Goal: Task Accomplishment & Management: Use online tool/utility

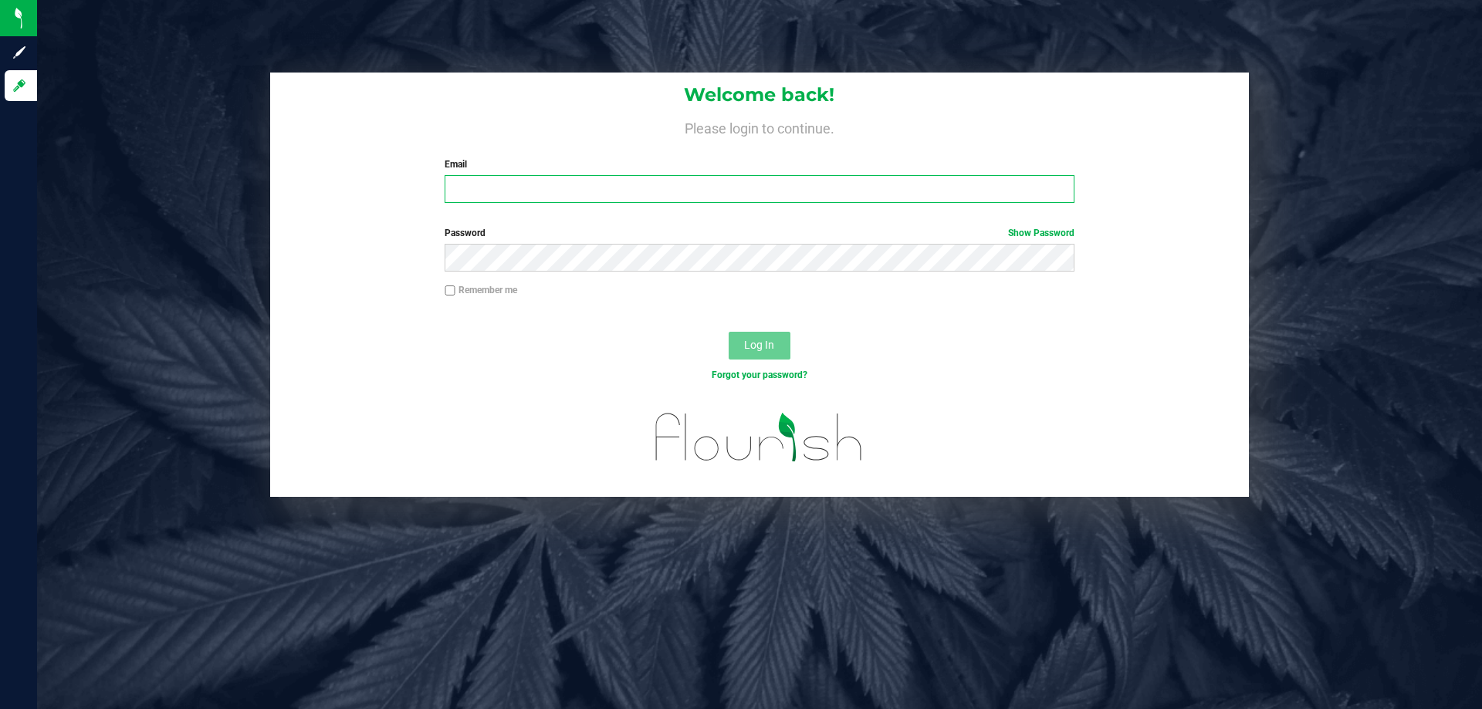
click at [513, 181] on input "Email" at bounding box center [759, 189] width 629 height 28
type input "[EMAIL_ADDRESS][DOMAIN_NAME]"
click at [549, 286] on div "Remember me" at bounding box center [759, 292] width 652 height 18
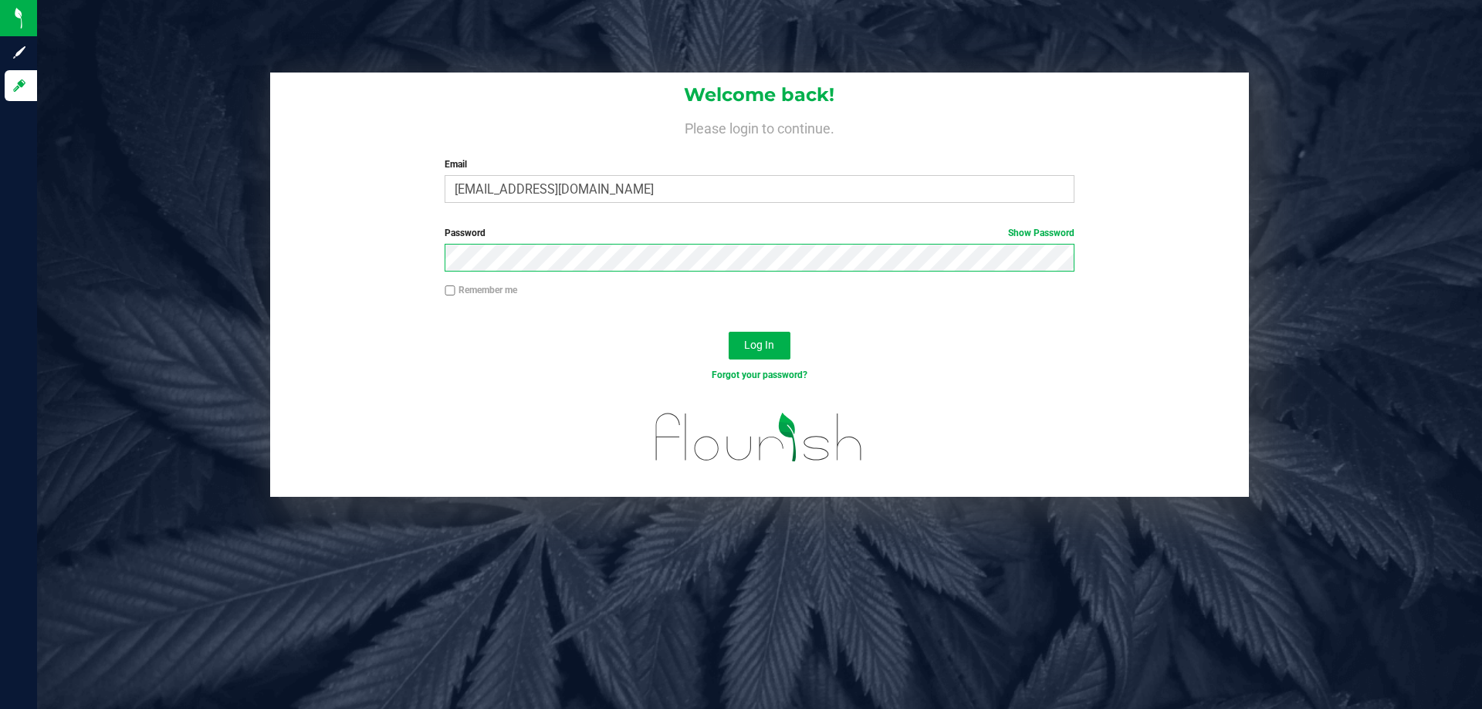
click at [729, 332] on button "Log In" at bounding box center [760, 346] width 62 height 28
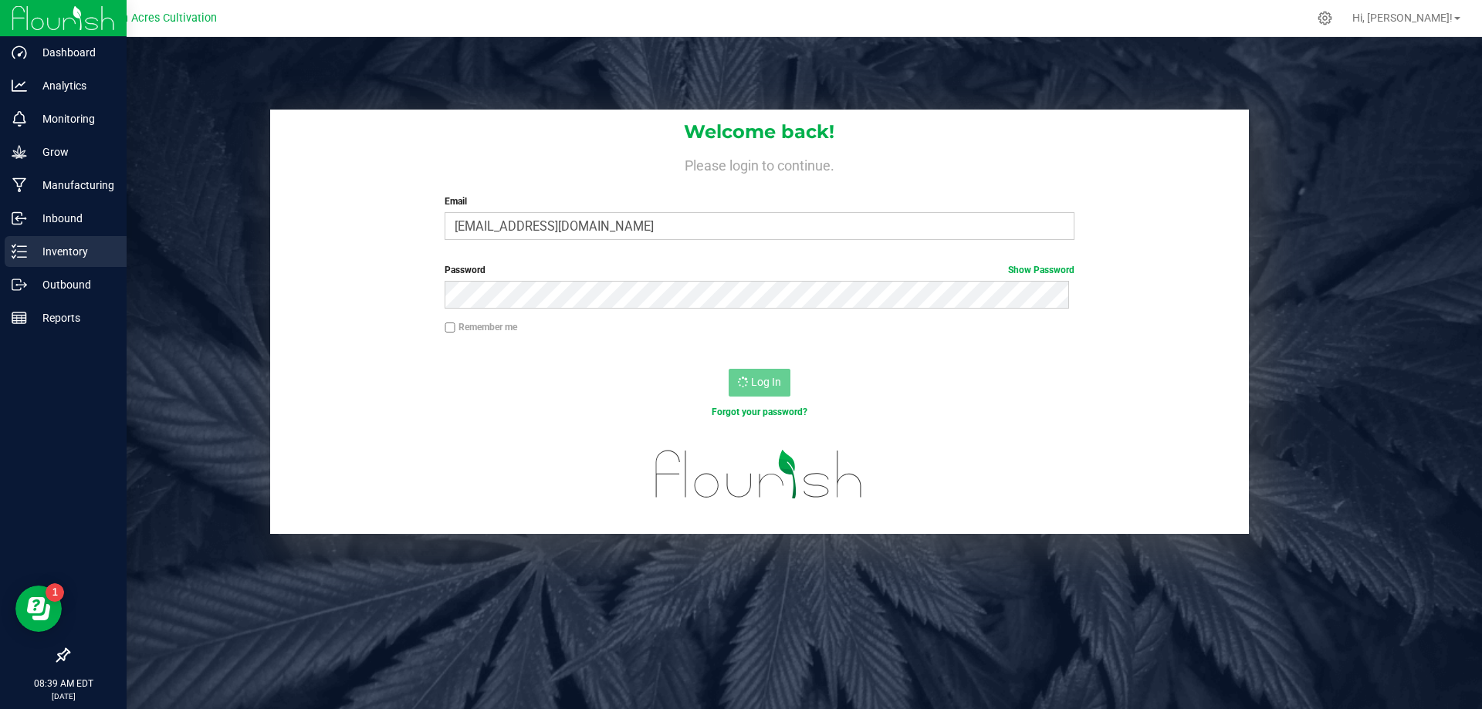
click at [42, 248] on p "Inventory" at bounding box center [73, 251] width 93 height 19
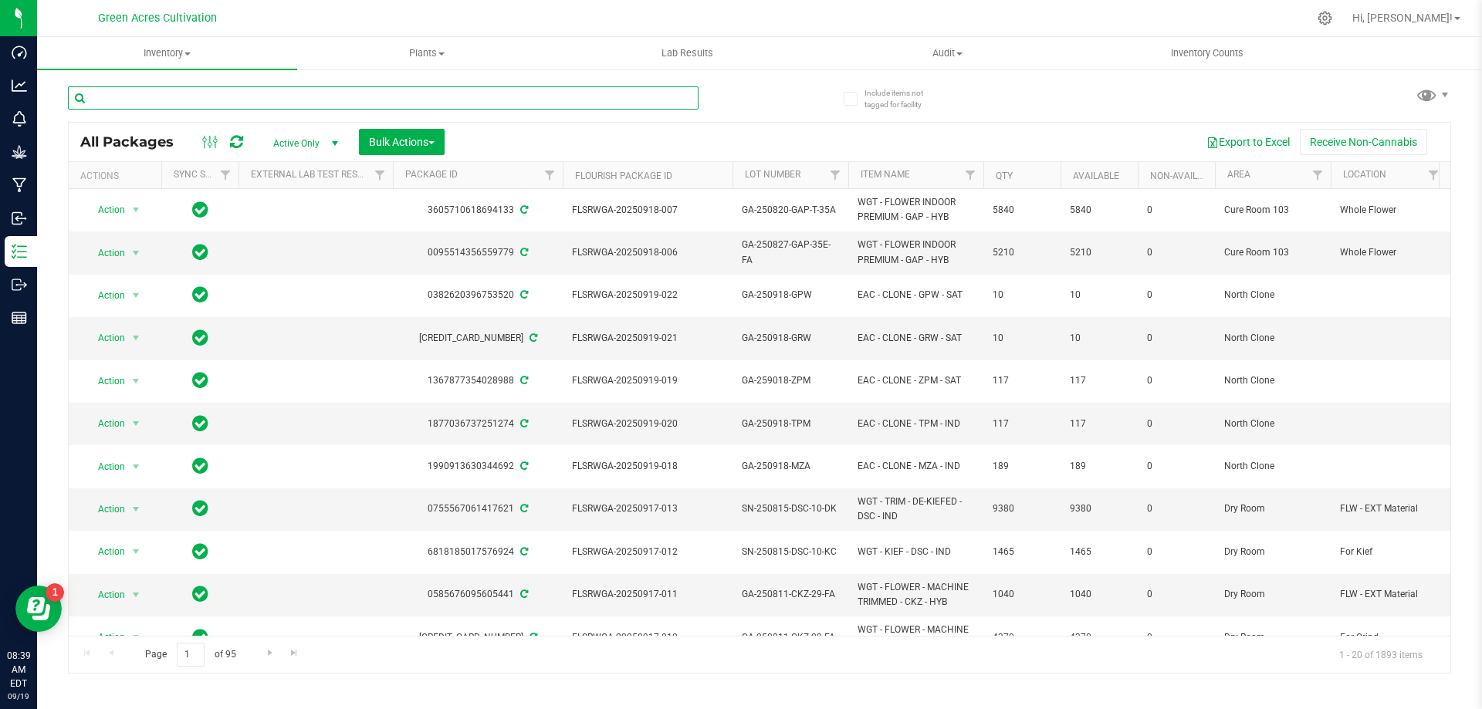
click at [205, 93] on input "text" at bounding box center [383, 97] width 631 height 23
click at [228, 91] on input "text" at bounding box center [383, 97] width 631 height 23
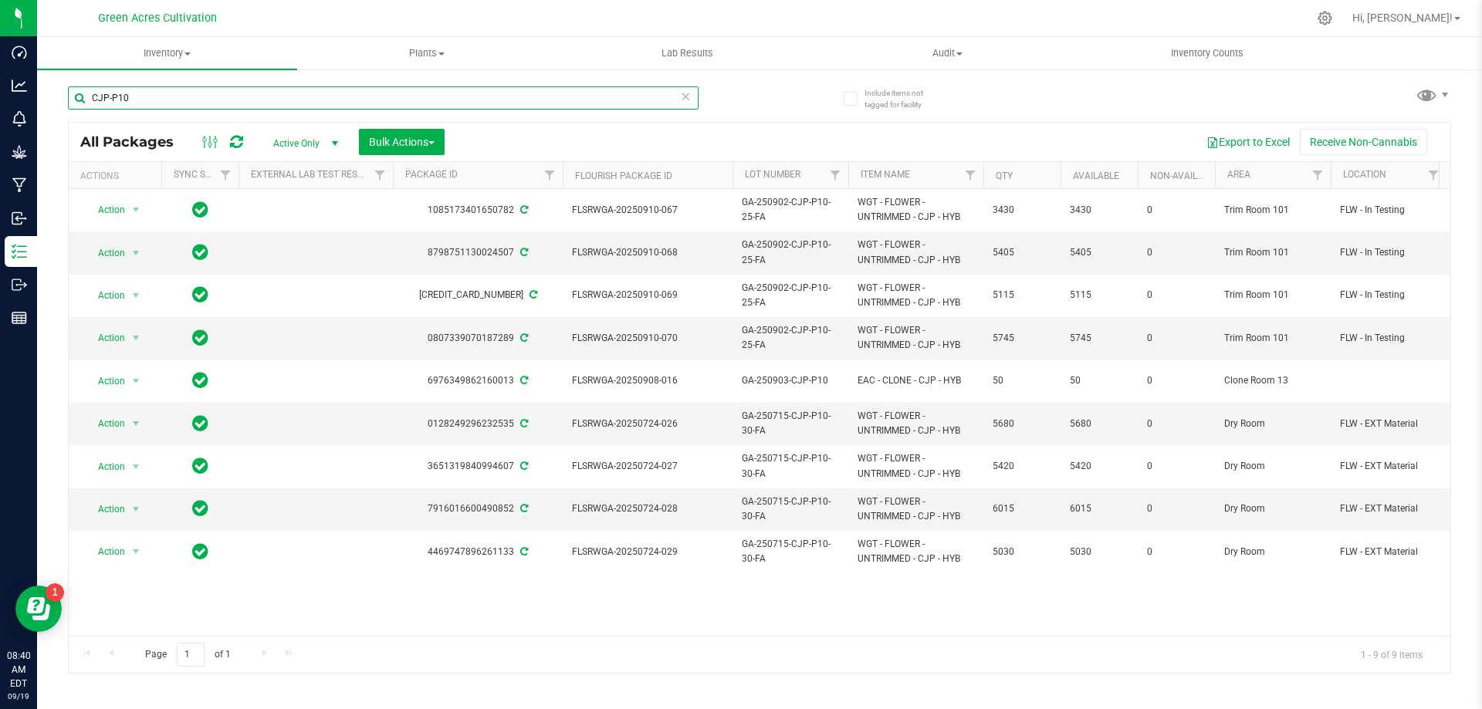
click at [572, 98] on input "CJP-P10" at bounding box center [383, 97] width 631 height 23
click at [574, 97] on input "CJP-P10" at bounding box center [383, 97] width 631 height 23
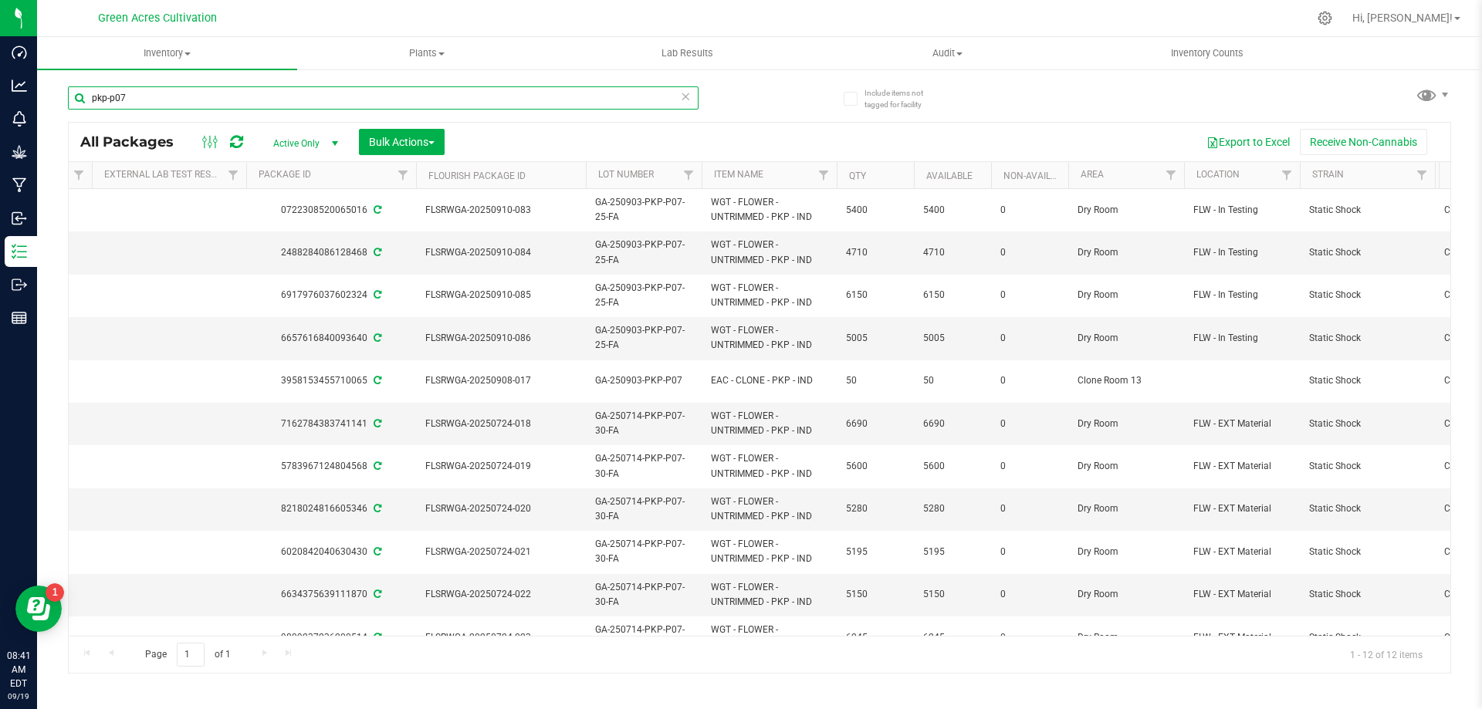
scroll to position [0, 32]
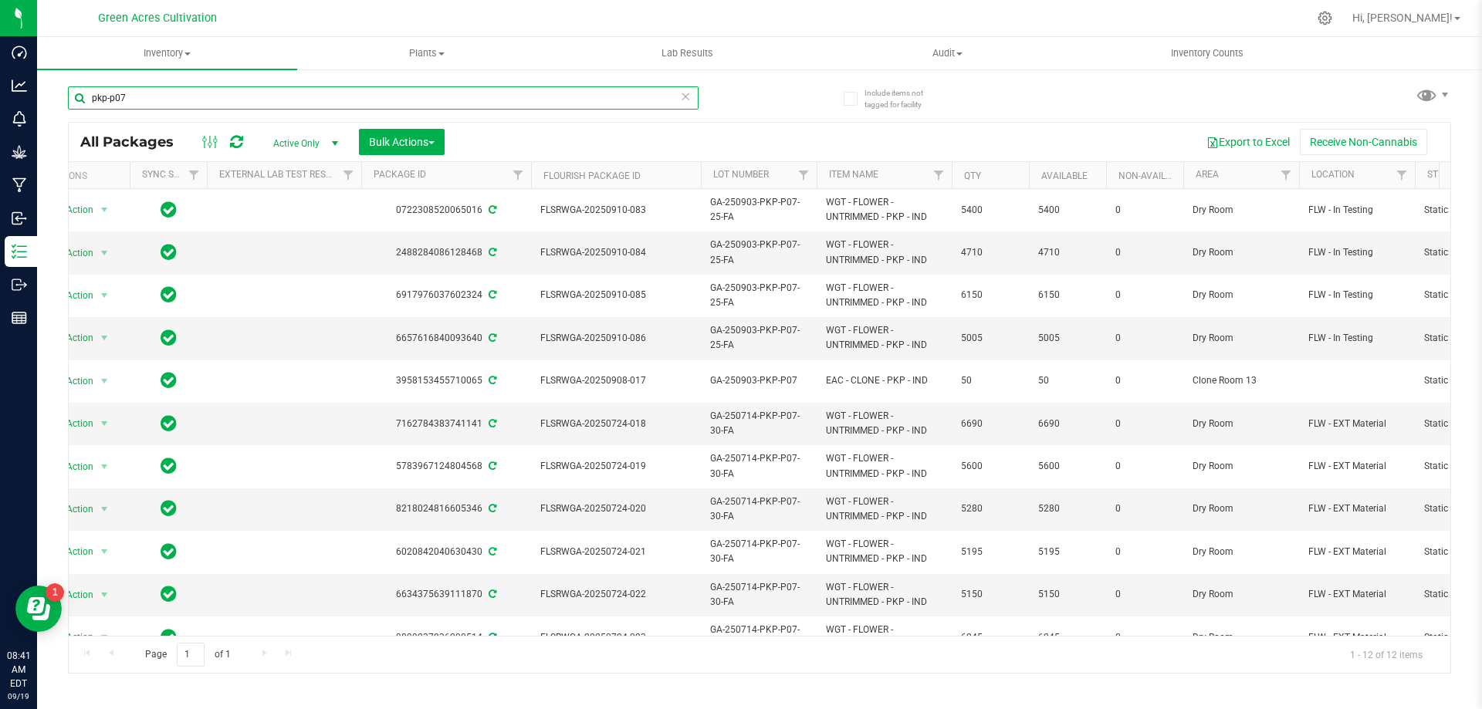
click at [567, 94] on input "pkp-p07" at bounding box center [383, 97] width 631 height 23
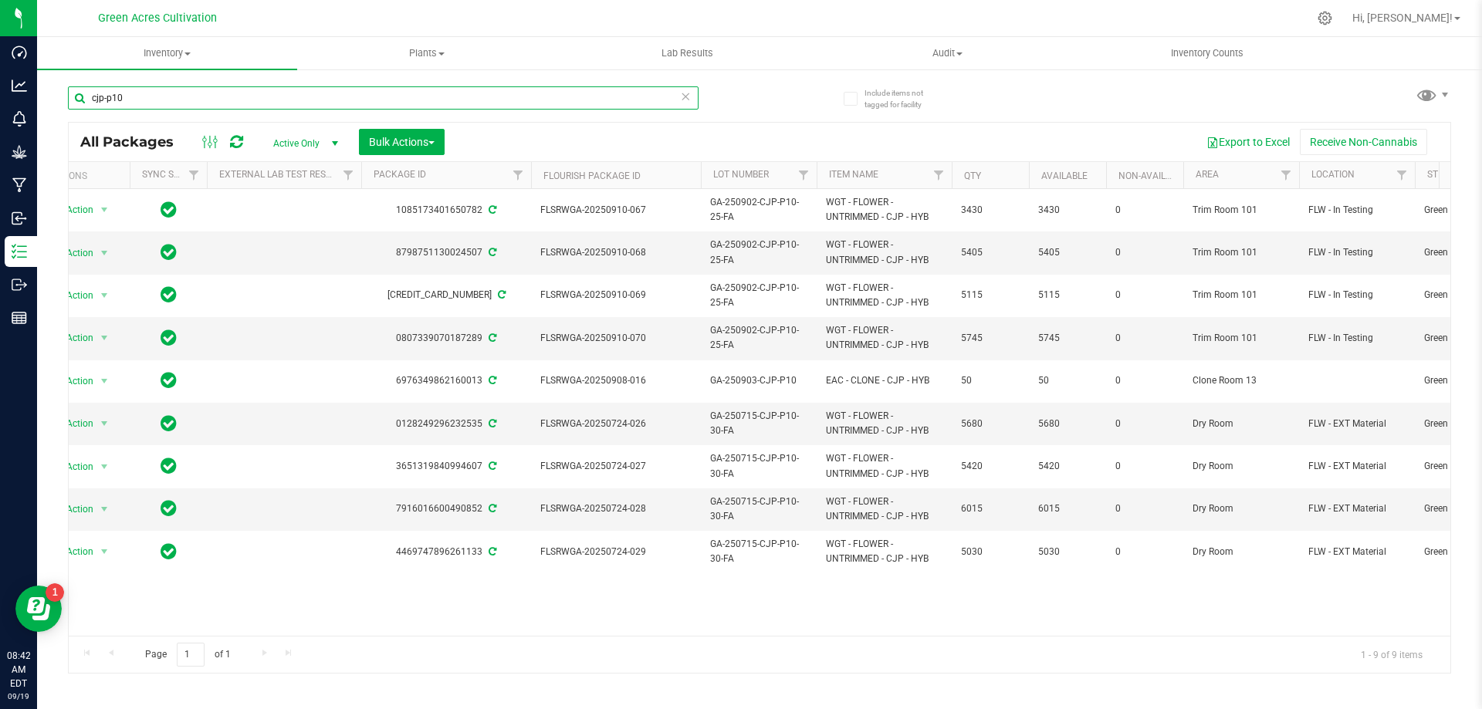
click at [462, 106] on input "cjp-p10" at bounding box center [383, 97] width 631 height 23
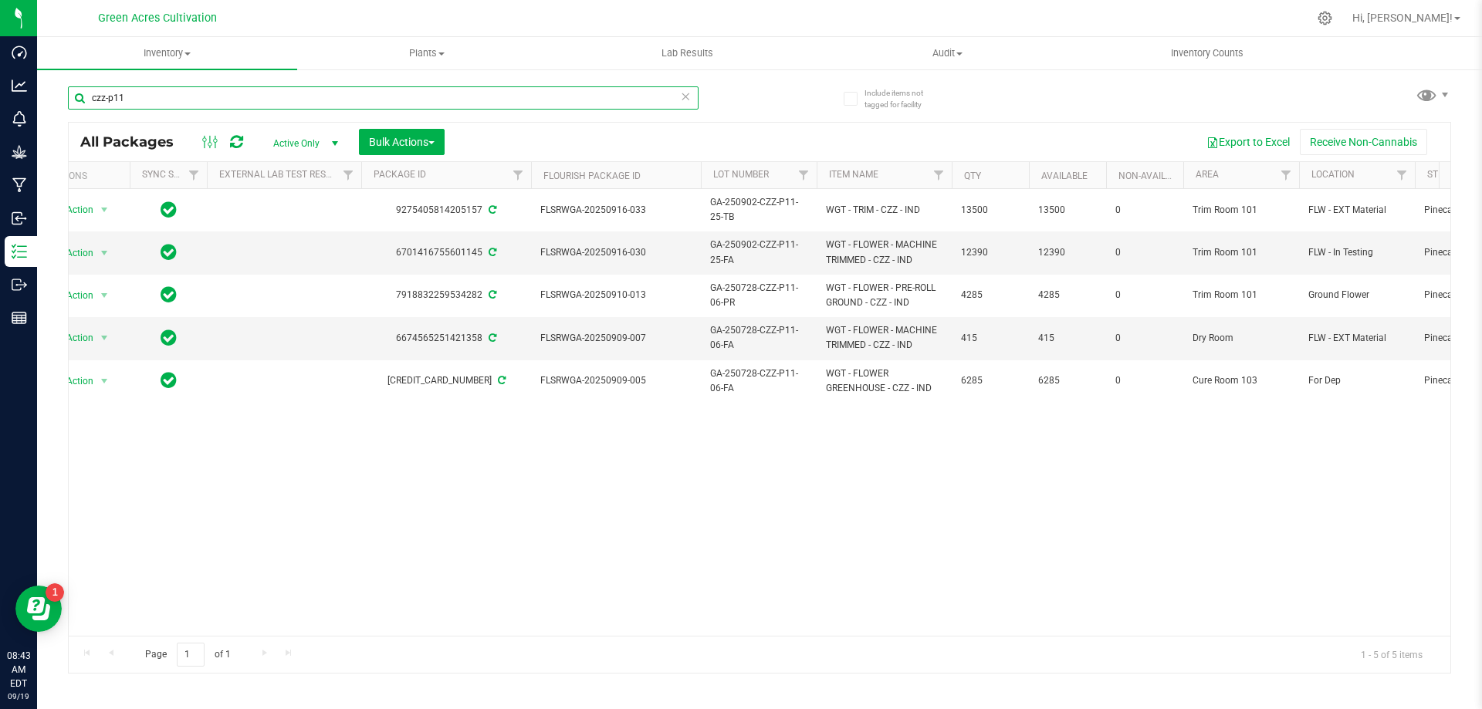
click at [135, 97] on input "czz-p11" at bounding box center [383, 97] width 631 height 23
click at [485, 90] on input "mcz-p06" at bounding box center [383, 97] width 631 height 23
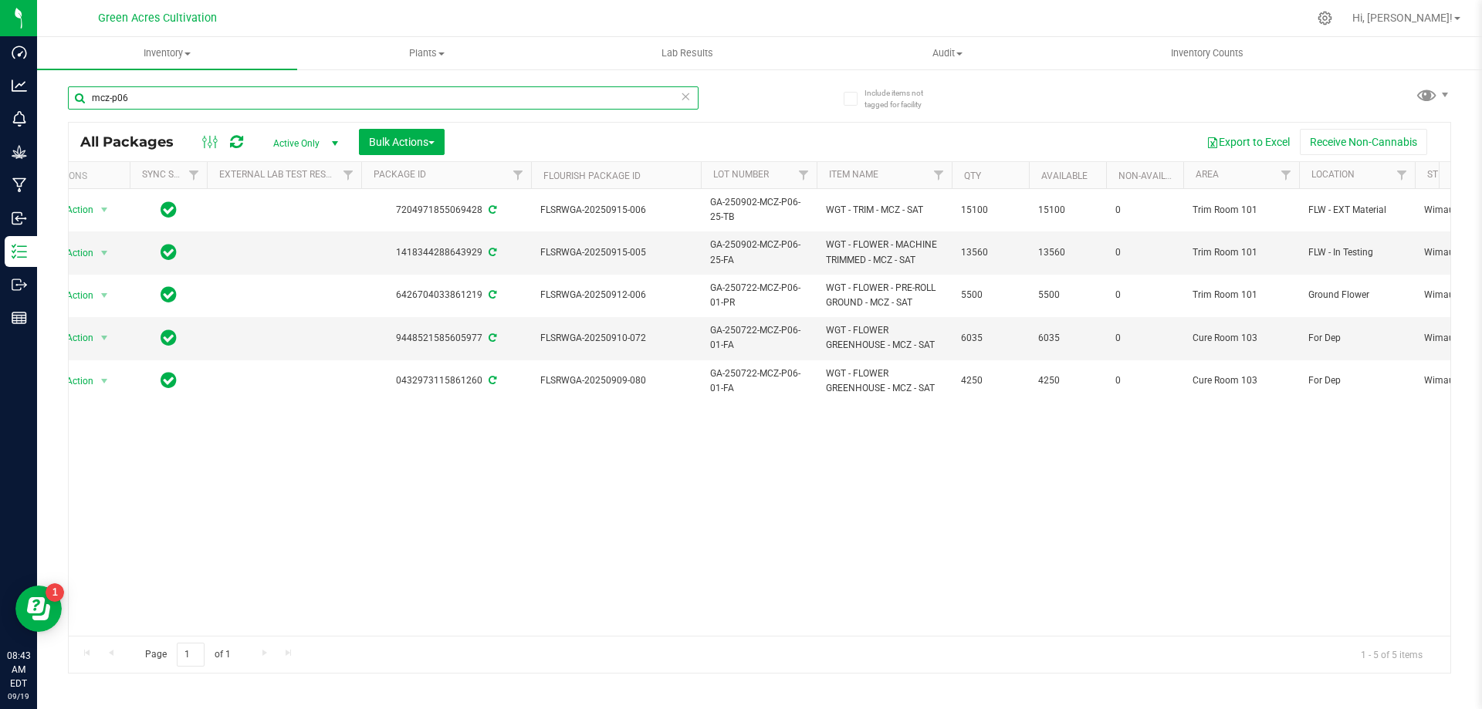
click at [485, 90] on input "mcz-p06" at bounding box center [383, 97] width 631 height 23
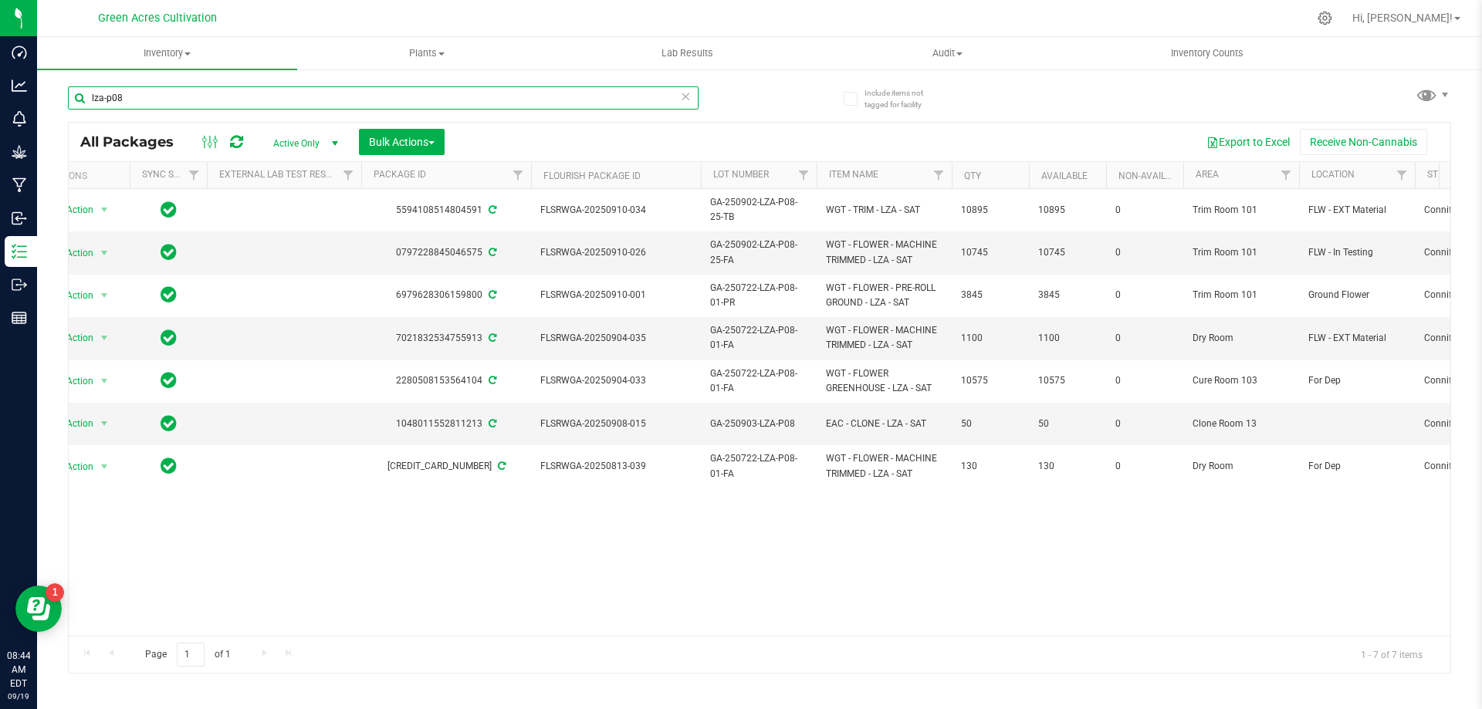
click at [449, 100] on input "lza-p08" at bounding box center [383, 97] width 631 height 23
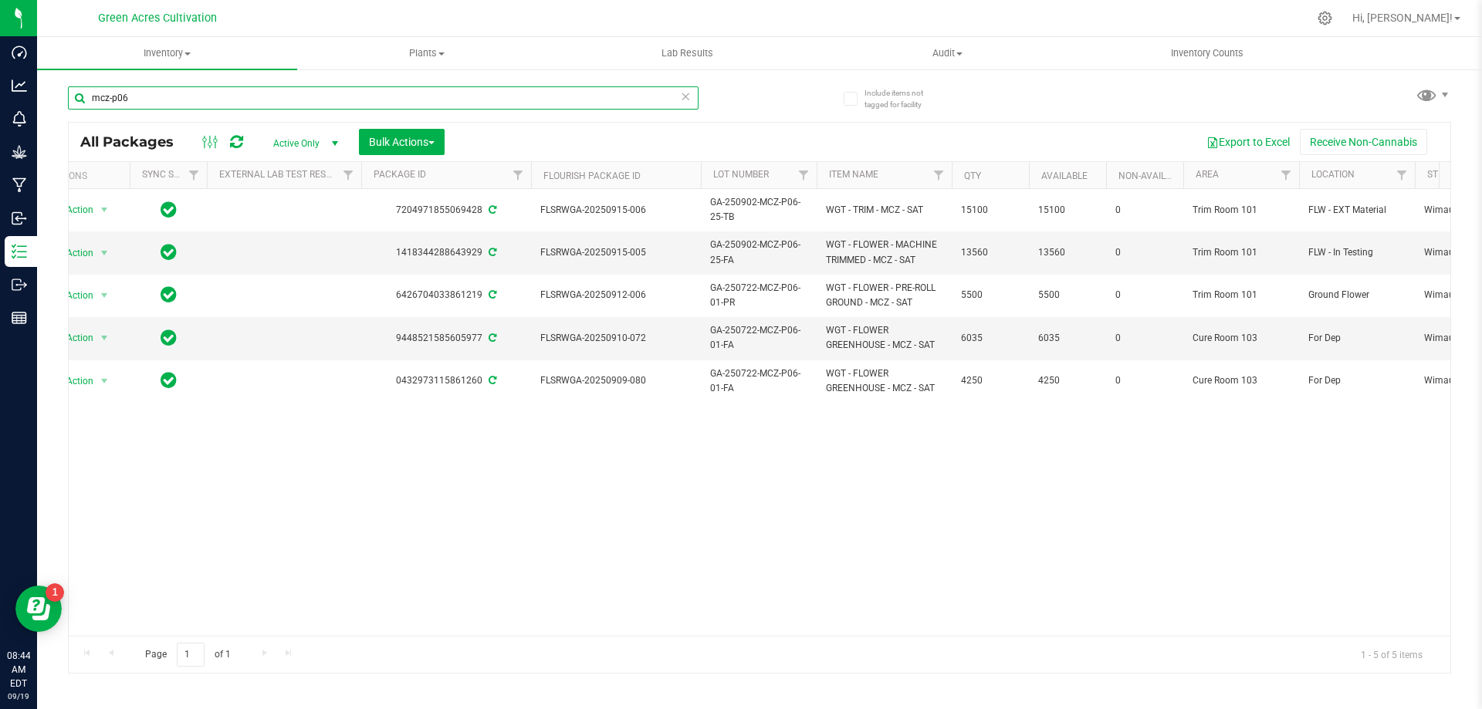
click at [259, 108] on input "mcz-p06" at bounding box center [383, 97] width 631 height 23
click at [112, 85] on div "czz-p11" at bounding box center [414, 97] width 692 height 49
click at [112, 86] on input "czz-p11" at bounding box center [383, 97] width 631 height 23
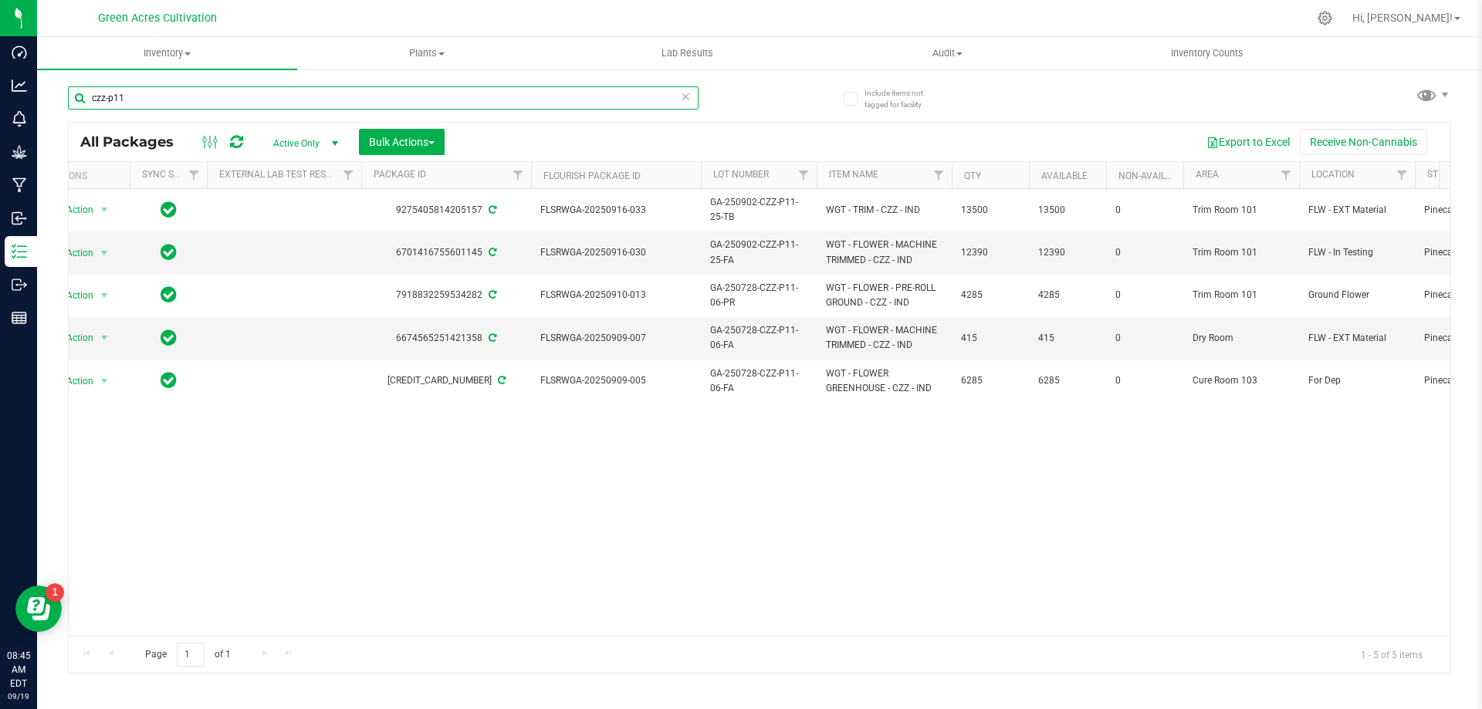
click at [113, 86] on input "czz-p11" at bounding box center [383, 97] width 631 height 23
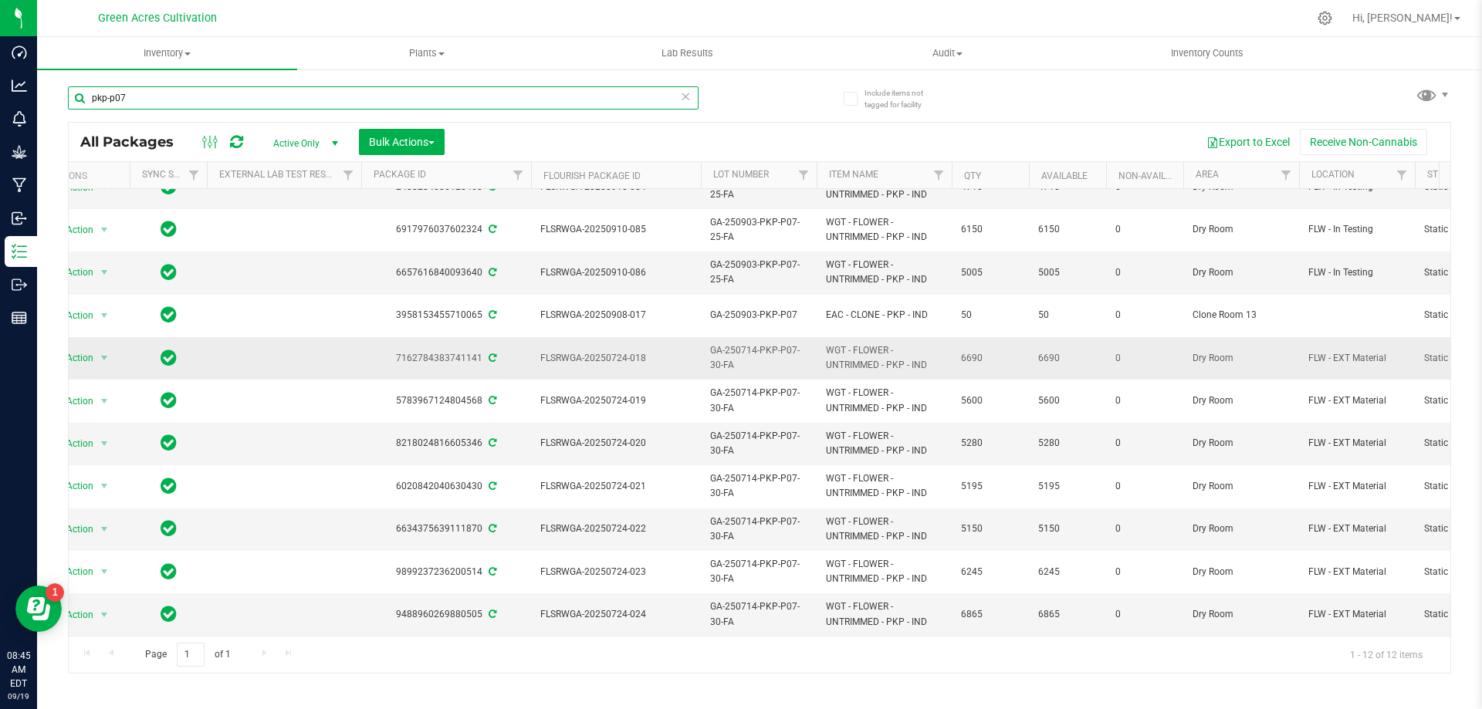
scroll to position [0, 32]
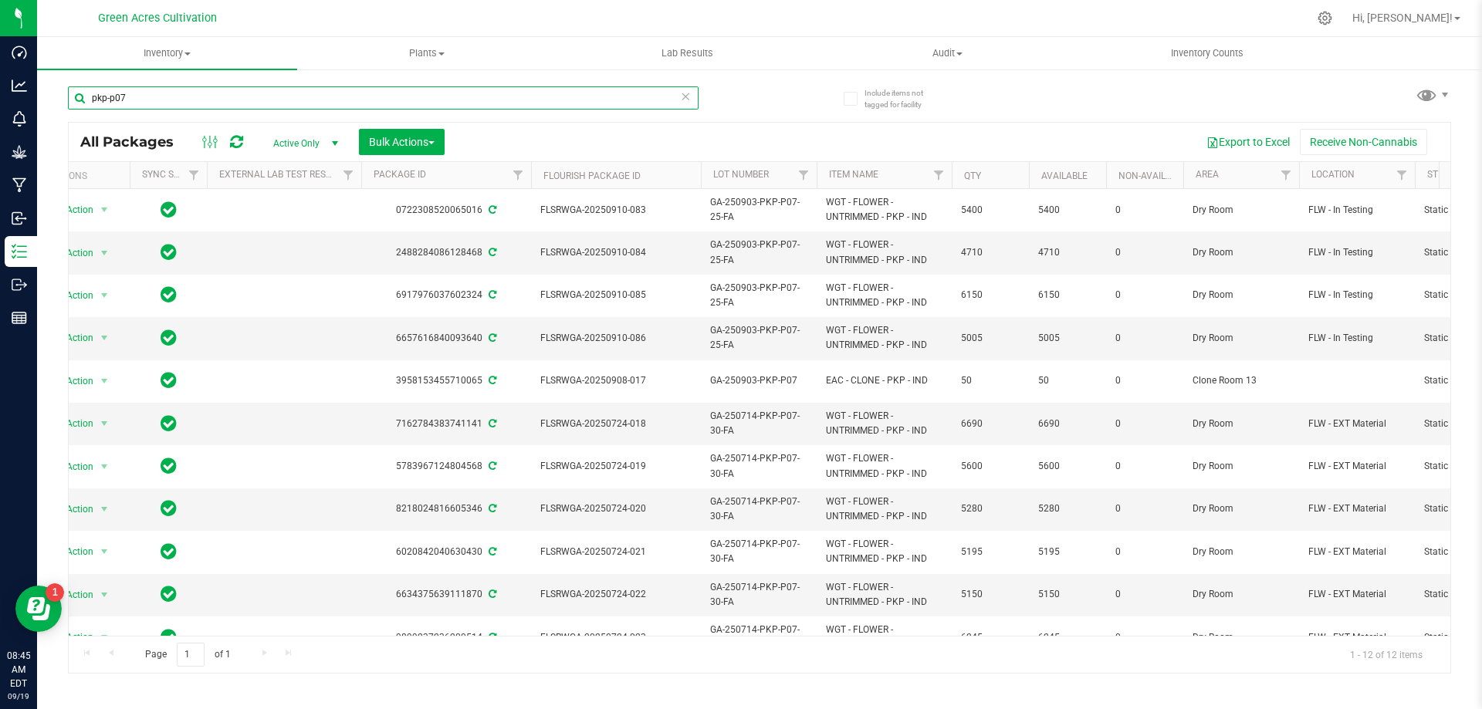
click at [138, 96] on input "pkp-p07" at bounding box center [383, 97] width 631 height 23
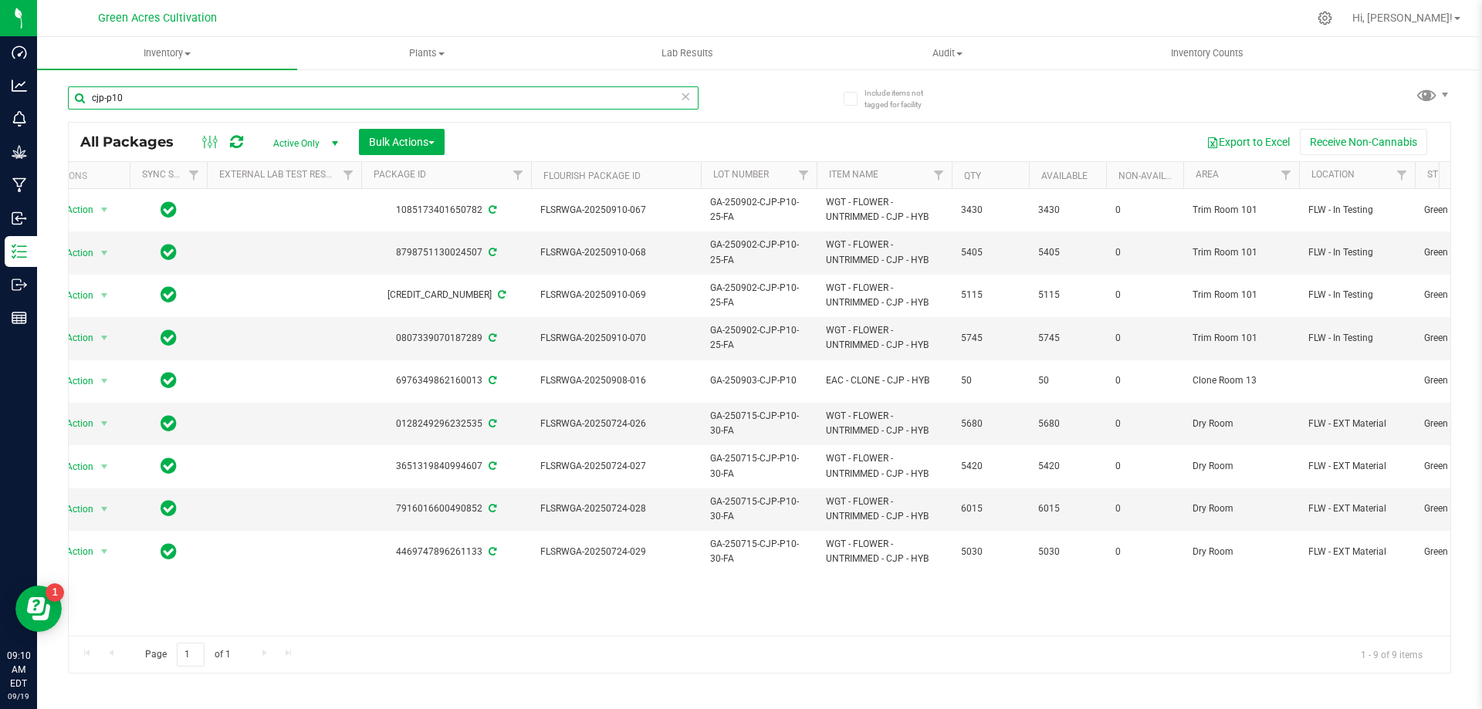
click at [138, 96] on input "cjp-p10" at bounding box center [383, 97] width 631 height 23
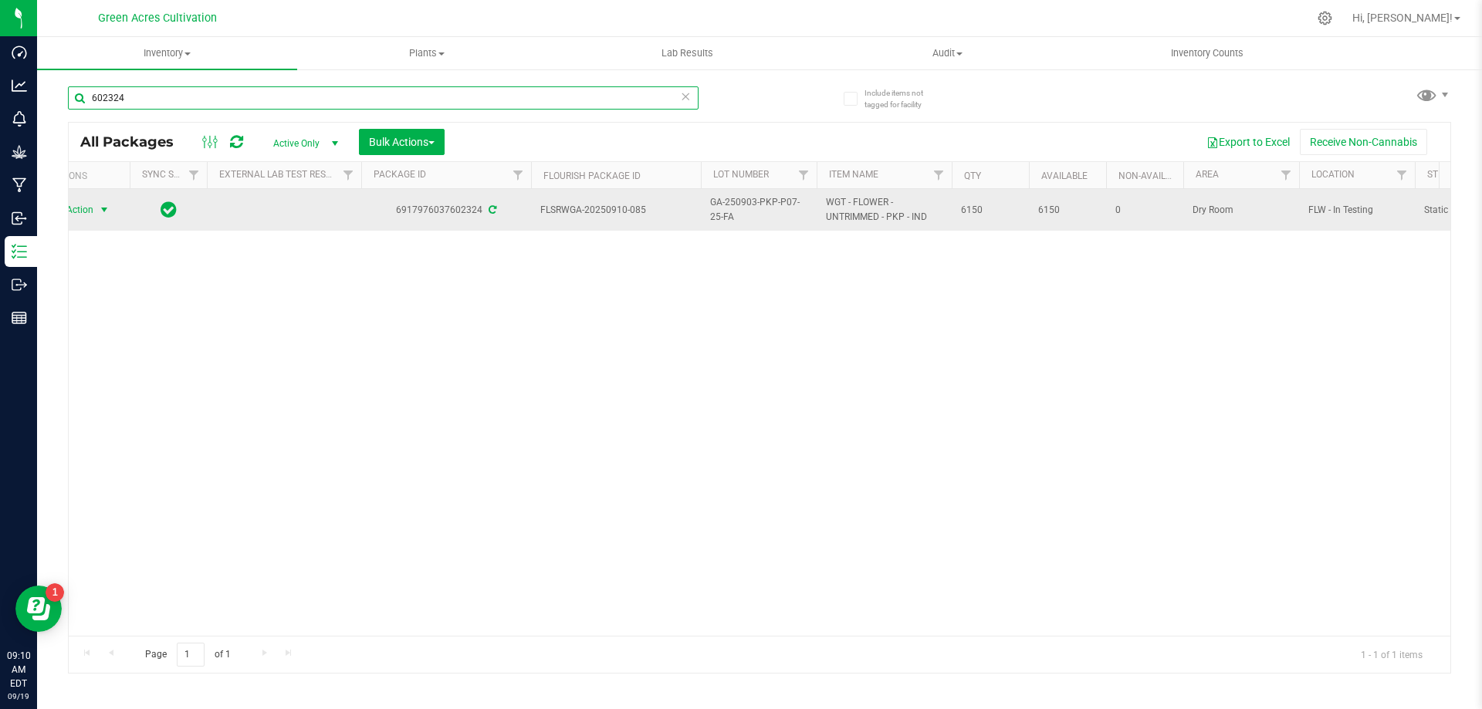
type input "602324"
click at [103, 208] on span "select" at bounding box center [104, 210] width 12 height 12
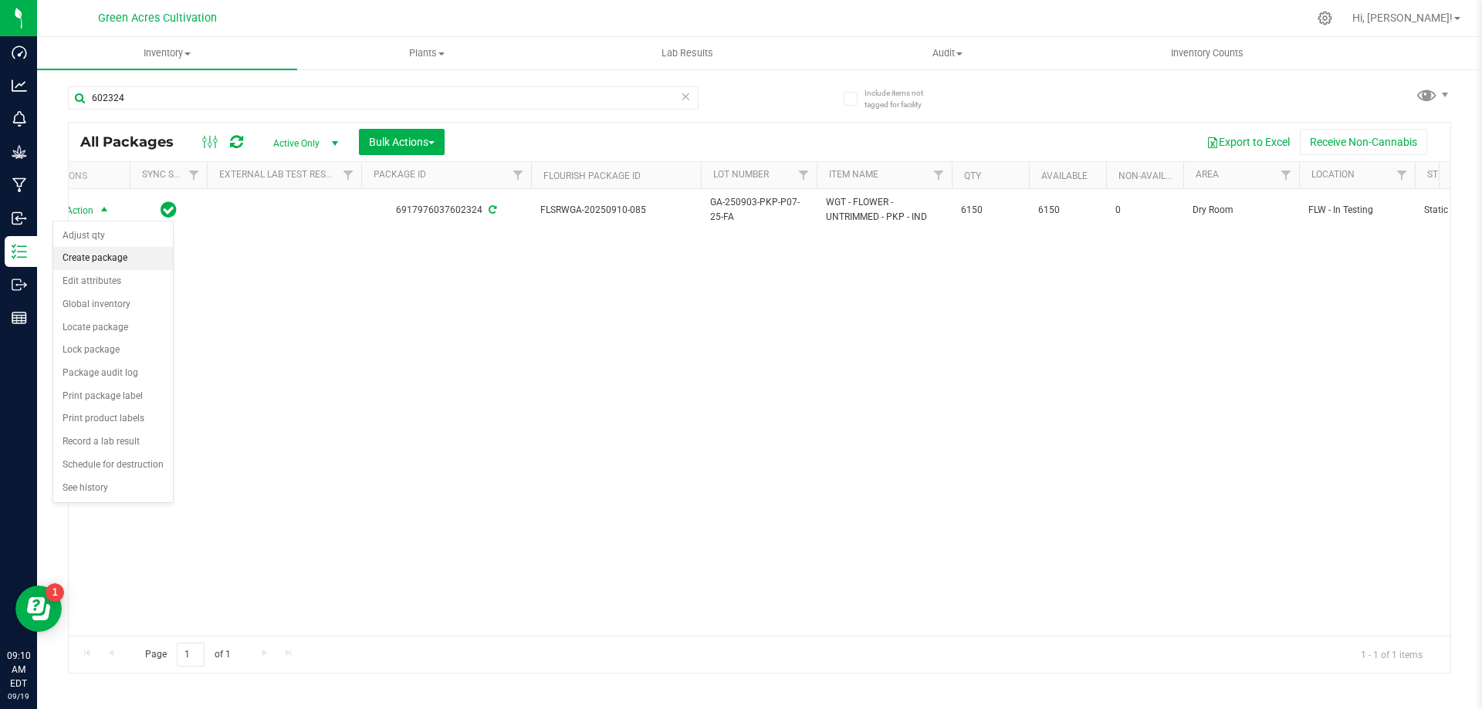
click at [117, 258] on li "Create package" at bounding box center [113, 258] width 120 height 23
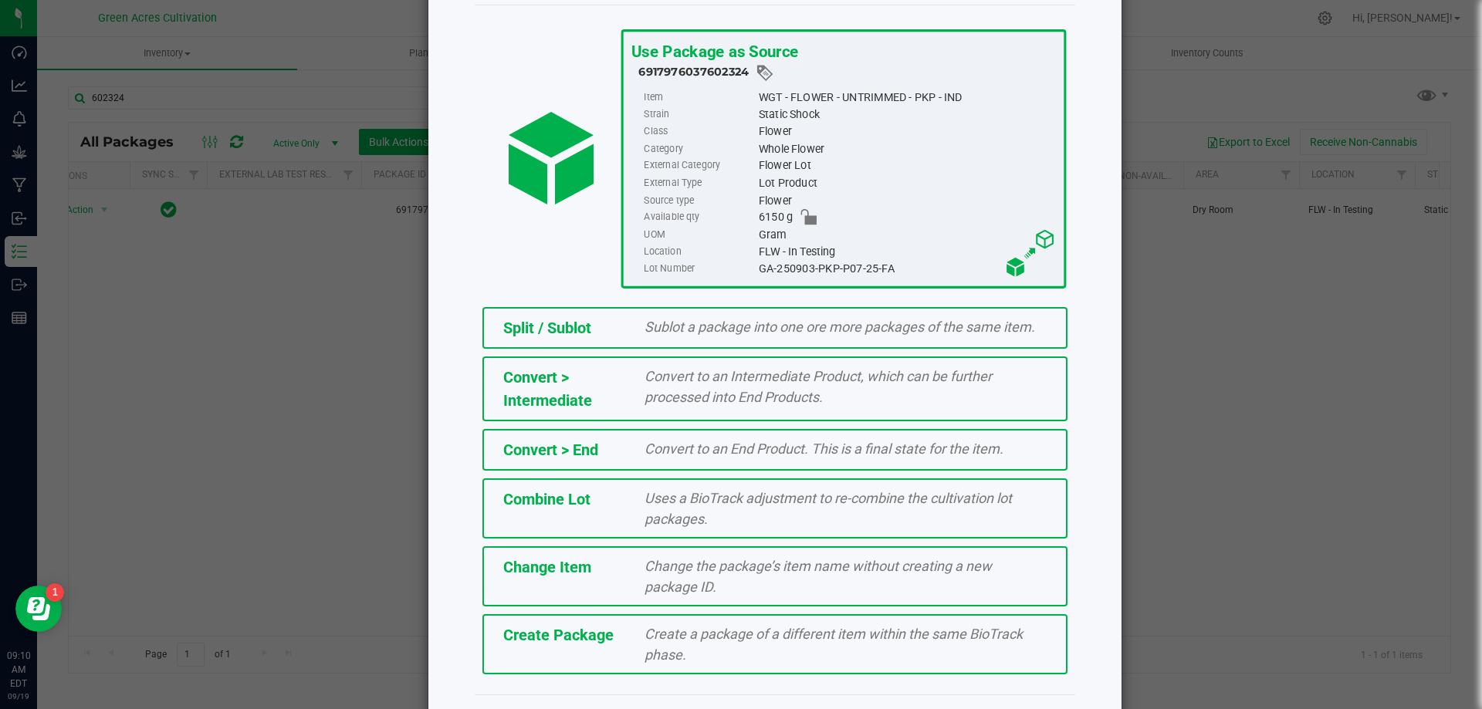
scroll to position [111, 0]
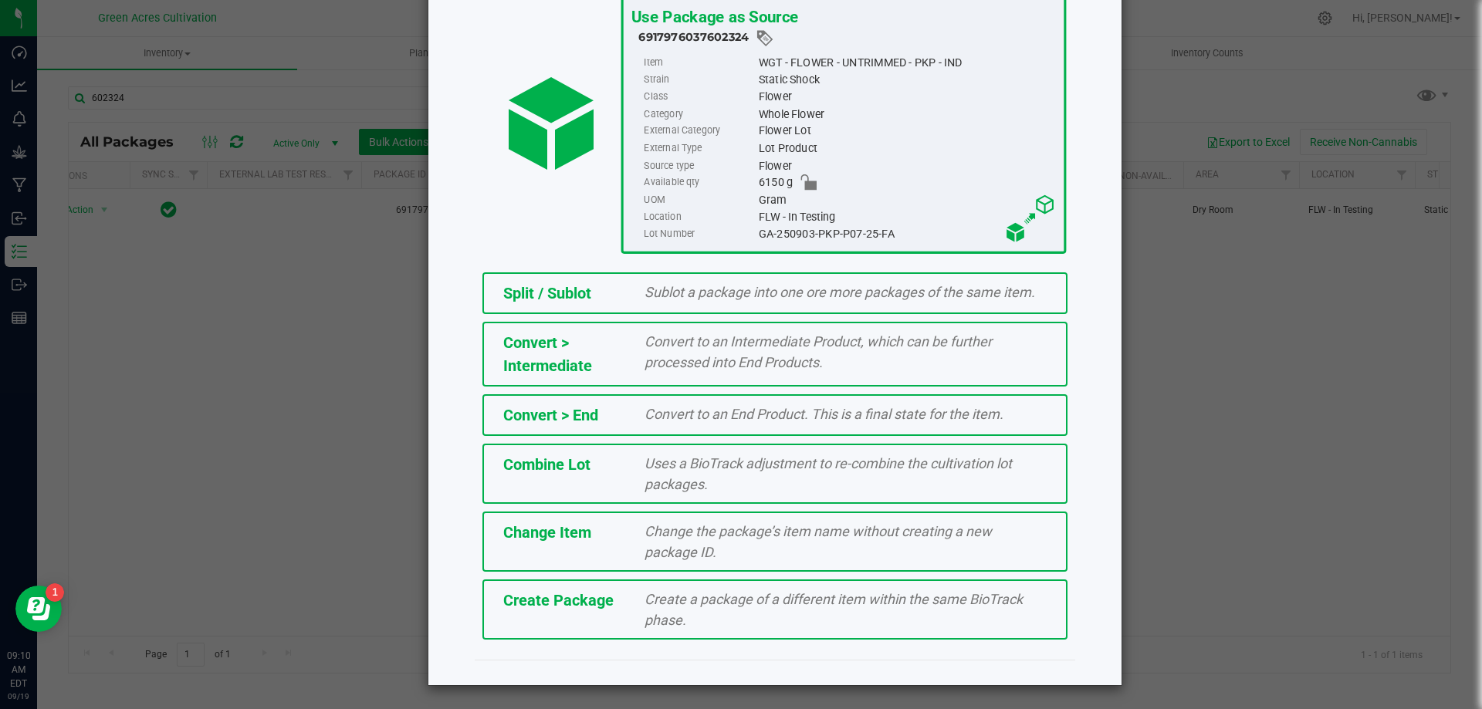
click at [613, 597] on div "Create Package" at bounding box center [563, 600] width 142 height 23
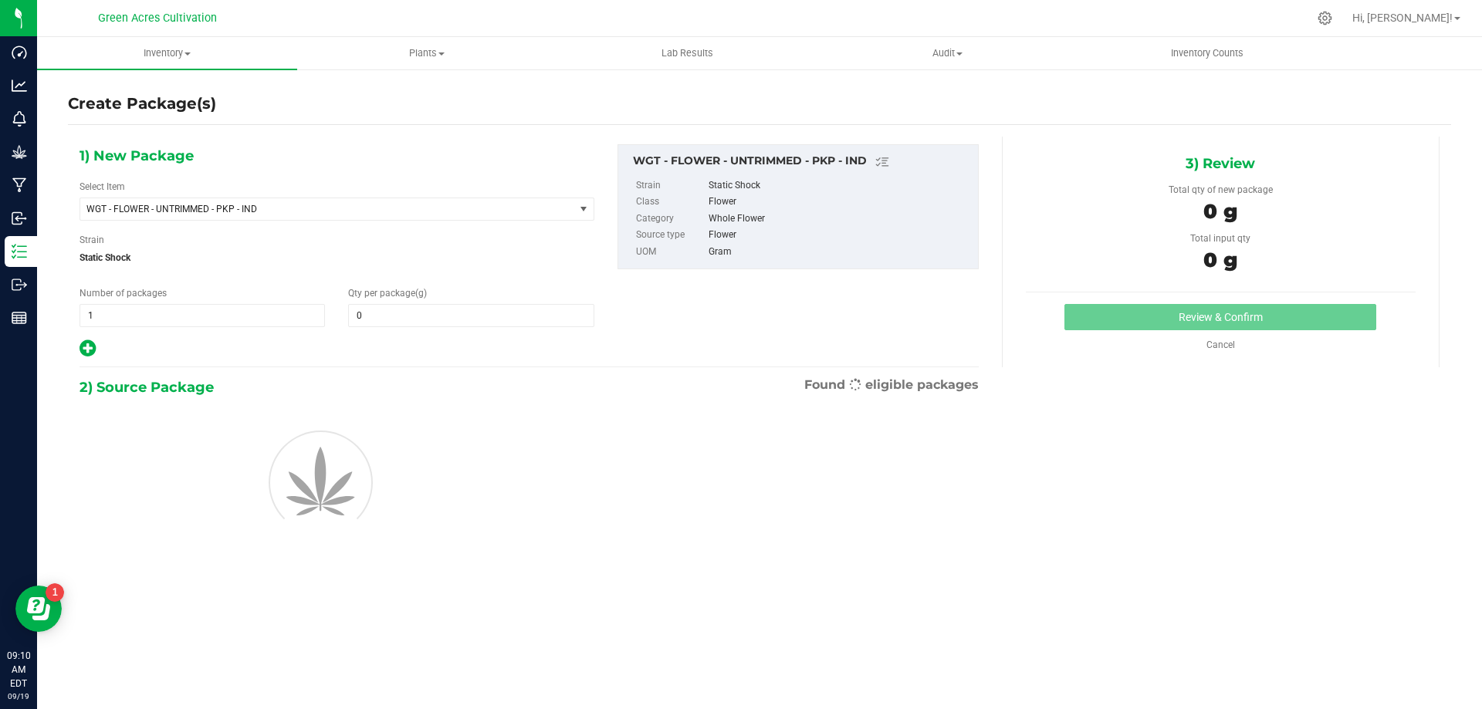
type input "0.0000"
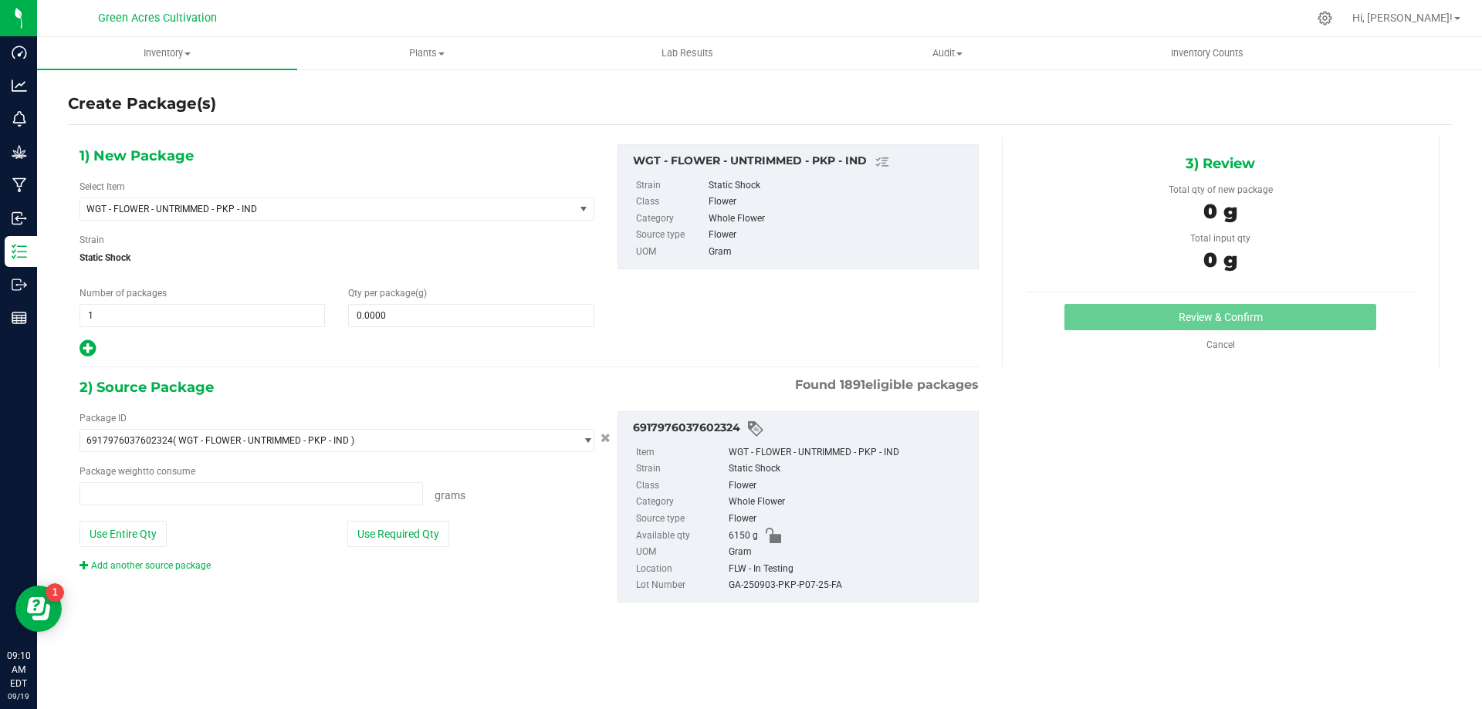
type input "0.0000 g"
click at [500, 216] on span "WGT - FLOWER - UNTRIMMED - PKP - IND" at bounding box center [327, 209] width 494 height 22
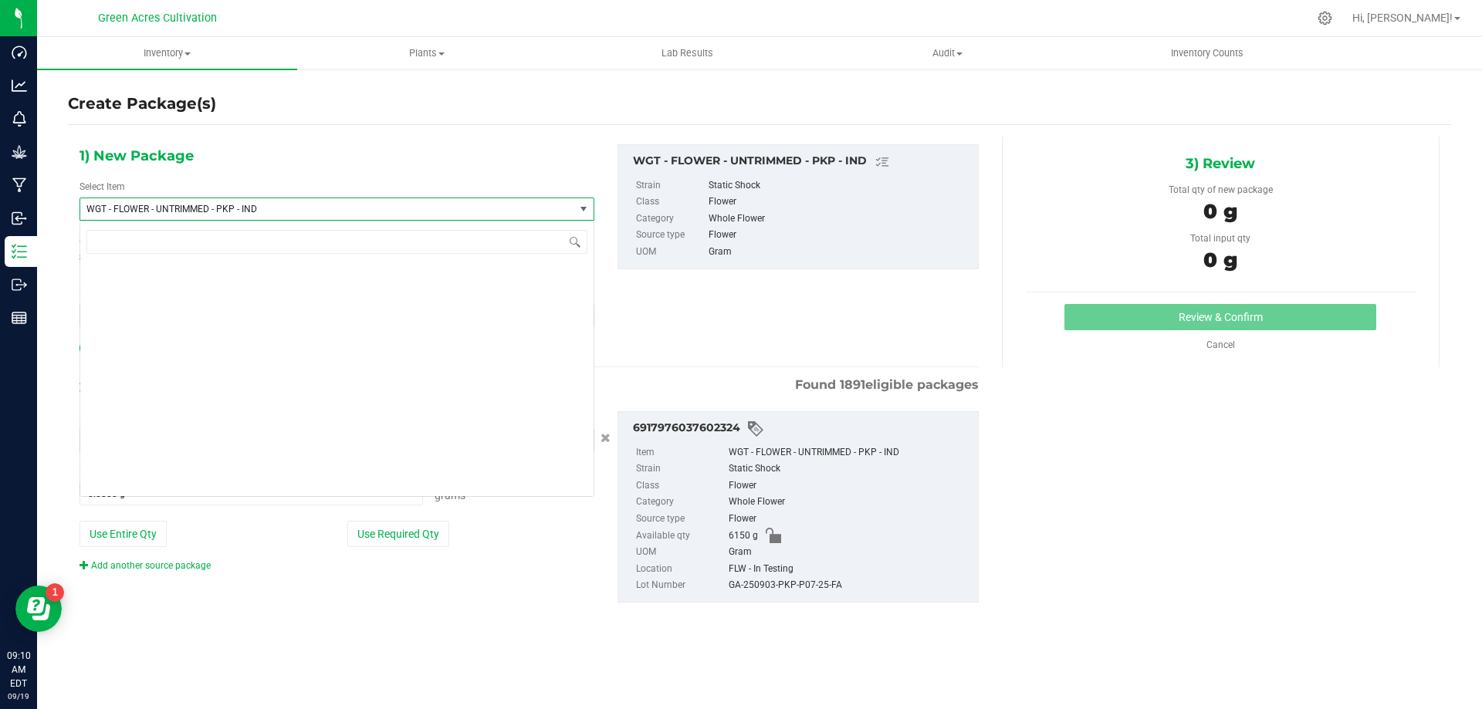
scroll to position [336784, 0]
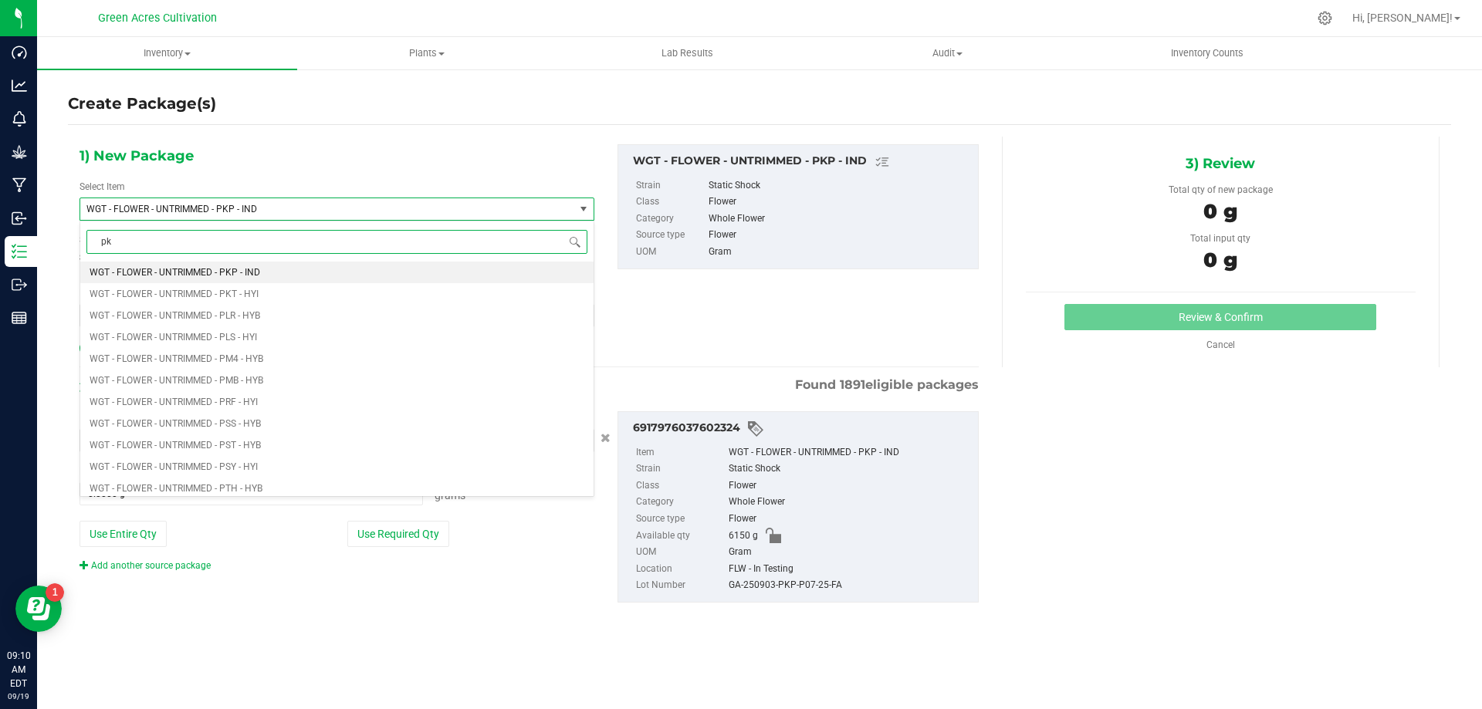
type input "pkp"
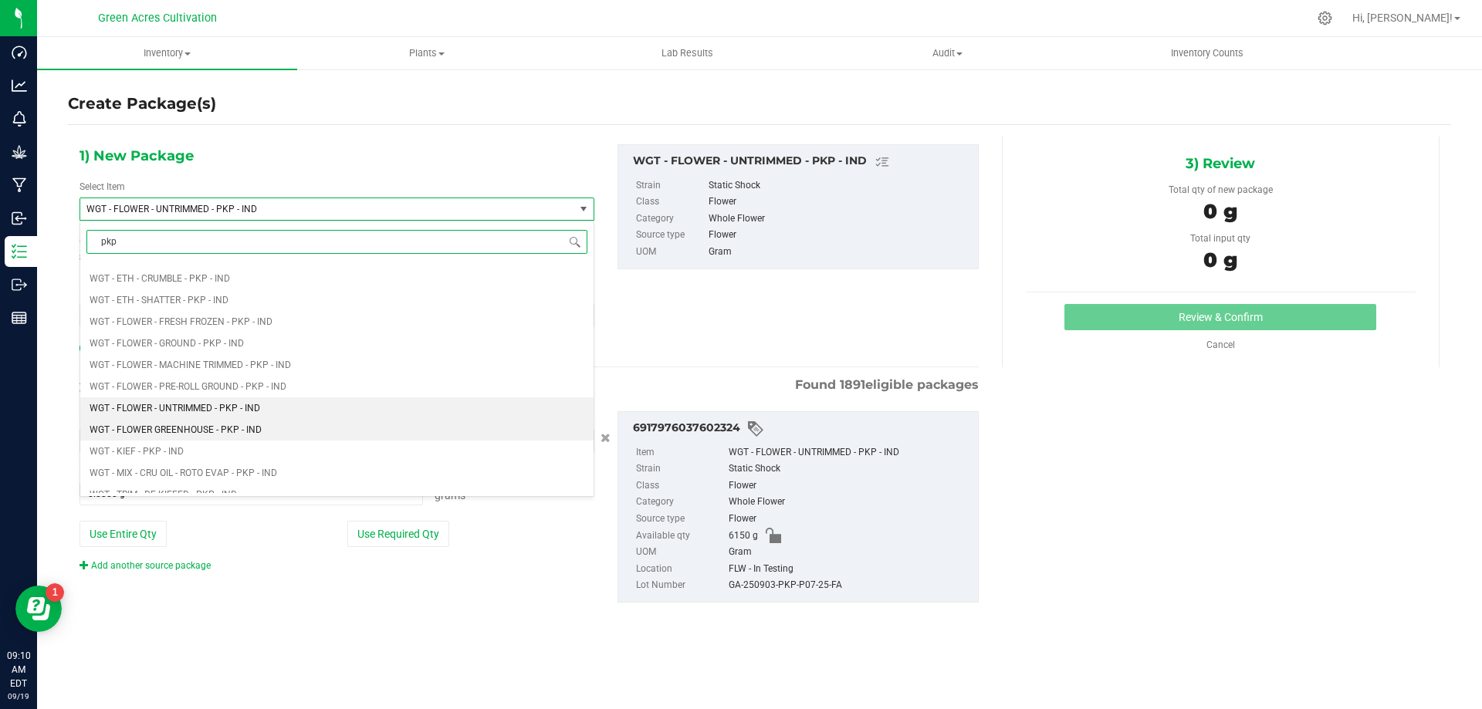
click at [222, 425] on span "WGT - FLOWER GREENHOUSE - PKP - IND" at bounding box center [176, 430] width 172 height 11
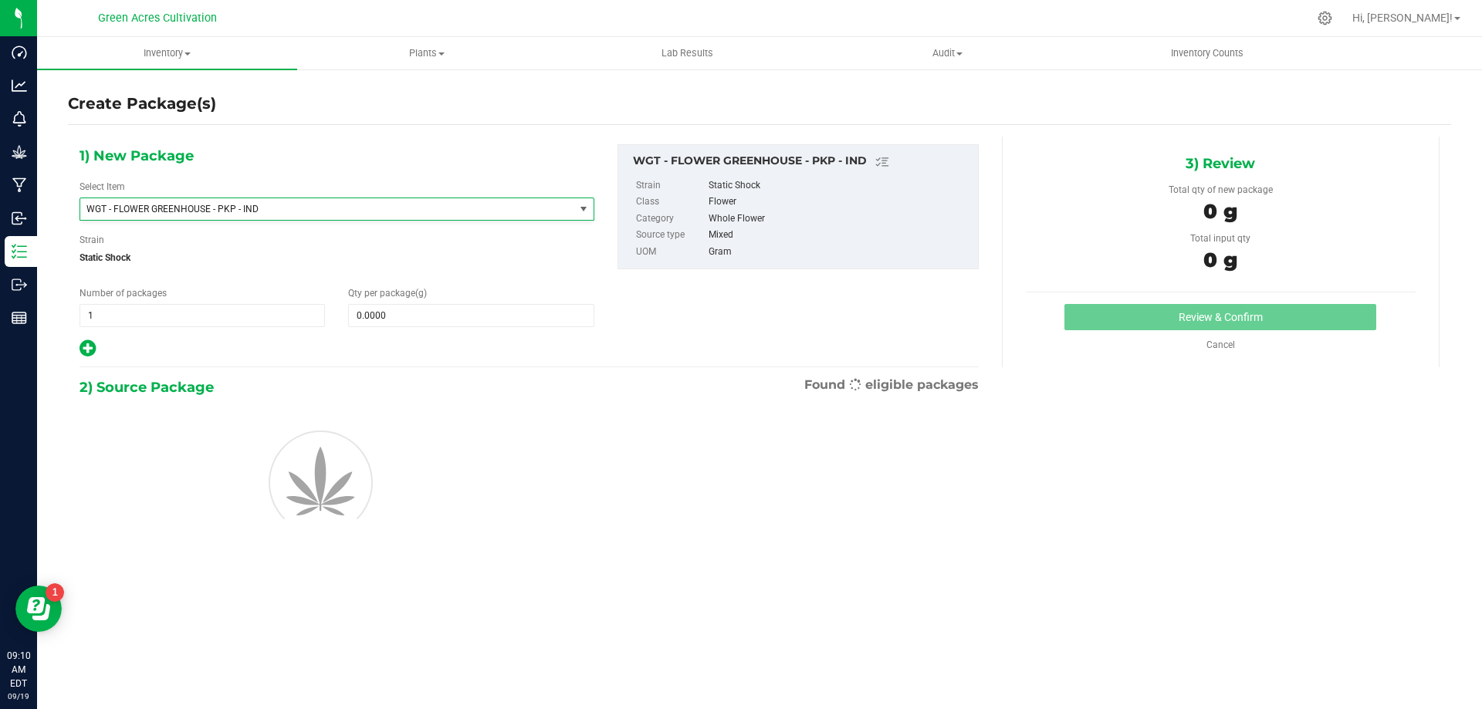
type input "0.0000"
click at [418, 327] on div "1) New Package Select Item WGT - FLOWER GREENHOUSE - PKP - IND WGT - FLOWER GRE…" at bounding box center [337, 251] width 538 height 215
click at [409, 319] on span at bounding box center [470, 315] width 245 height 23
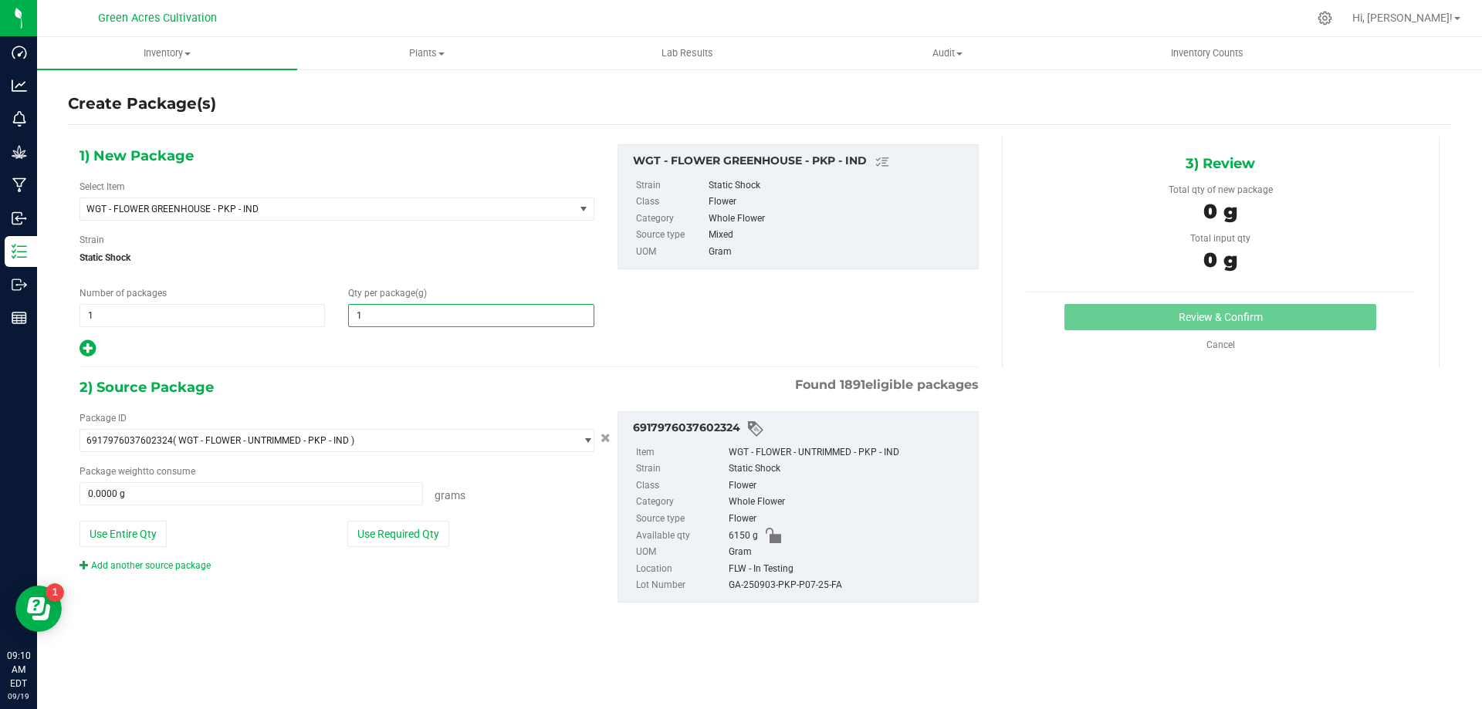
type input "15"
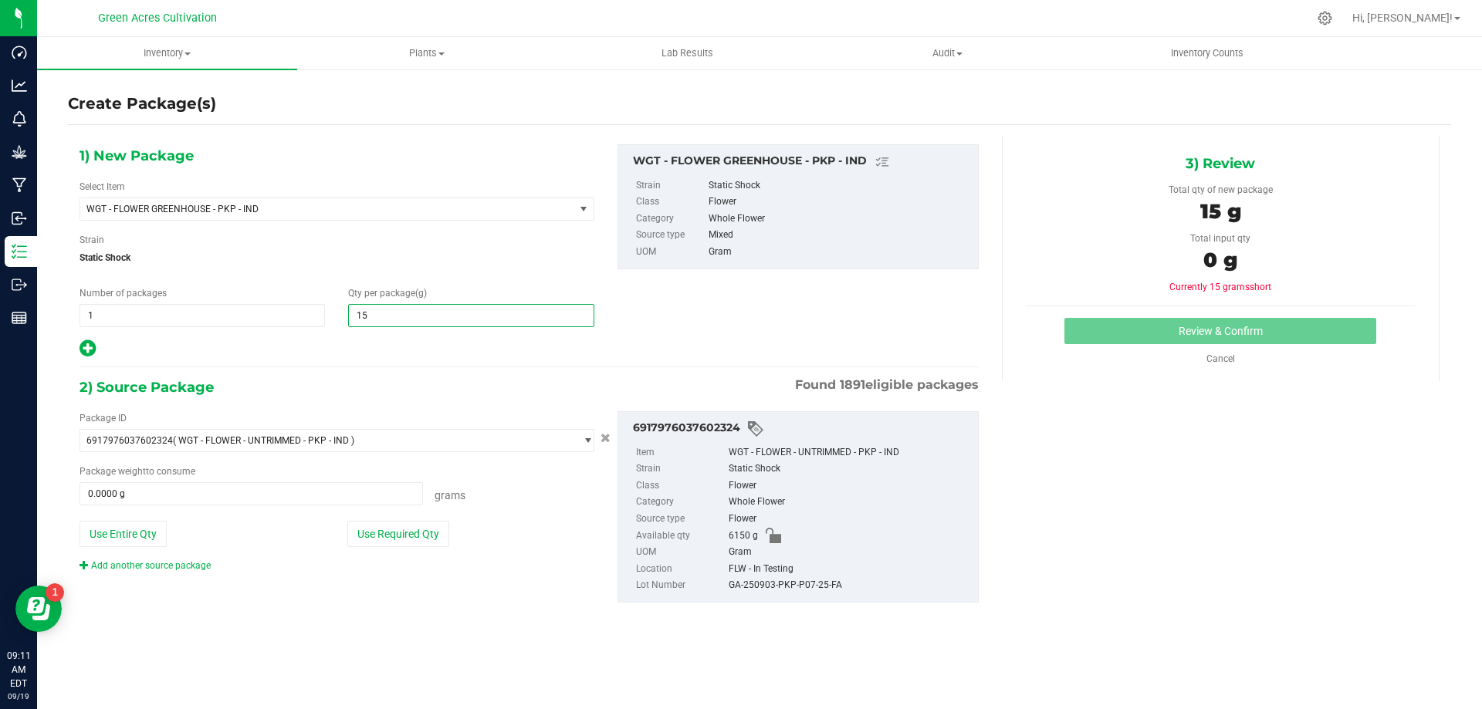
type input "15.0000"
click at [371, 388] on div "2) Source Package Found 1891 eligible packages" at bounding box center [529, 387] width 899 height 23
click at [416, 526] on button "Use Required Qty" at bounding box center [398, 534] width 102 height 26
type input "15.0000 g"
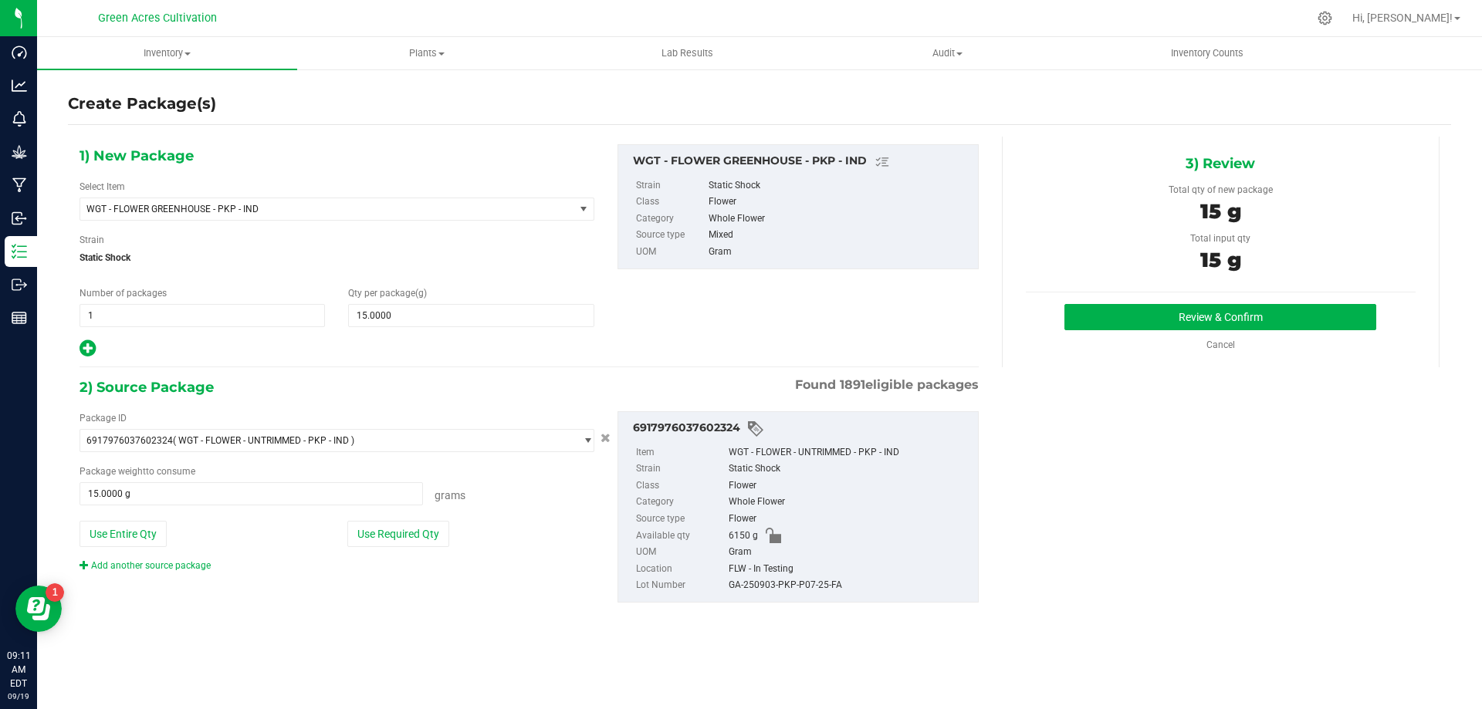
click at [762, 585] on div "GA-250903-PKP-P07-25-FA" at bounding box center [850, 585] width 242 height 17
copy div "GA-250903-PKP-P07-25-FA"
click at [972, 552] on div "6917976037602324 Item WGT - FLOWER - UNTRIMMED - PKP - IND Strain Static Shock …" at bounding box center [798, 506] width 361 height 191
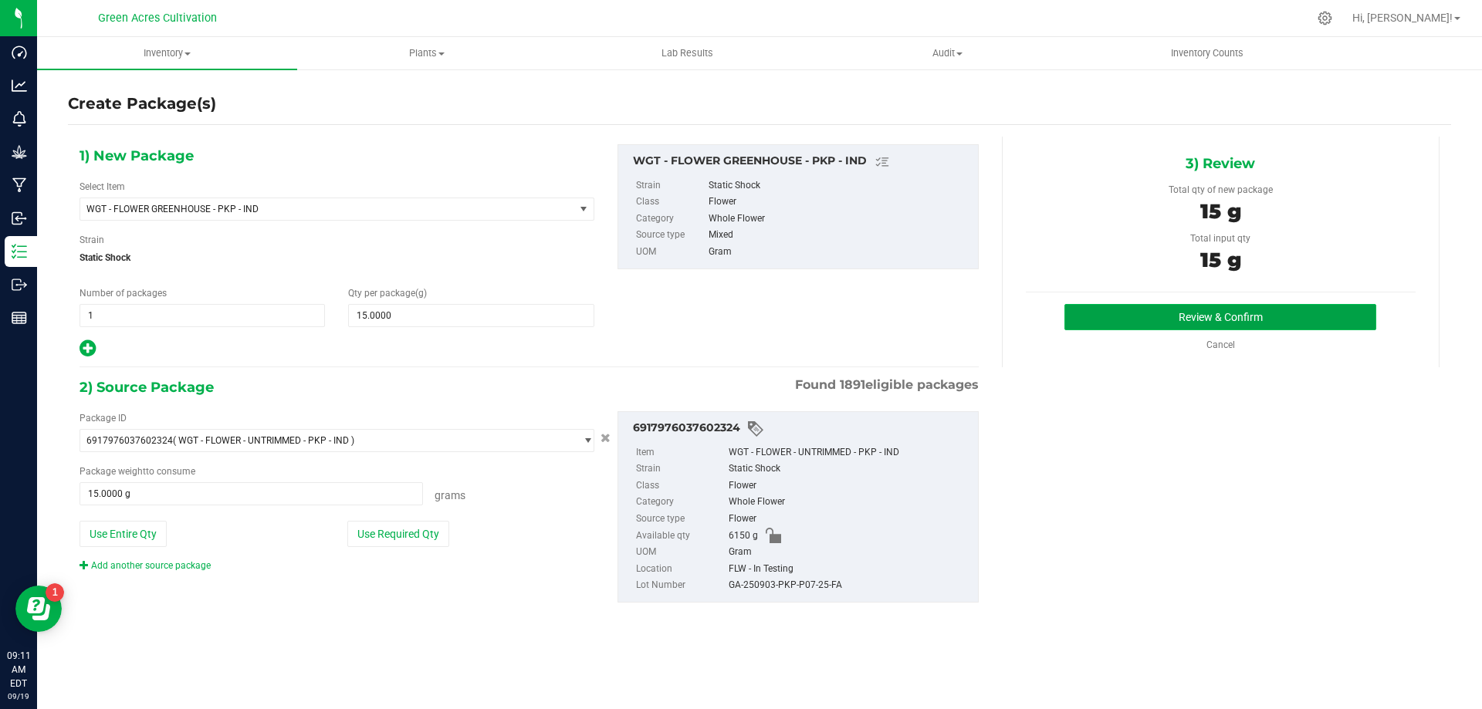
click at [1164, 329] on button "Review & Confirm" at bounding box center [1220, 317] width 312 height 26
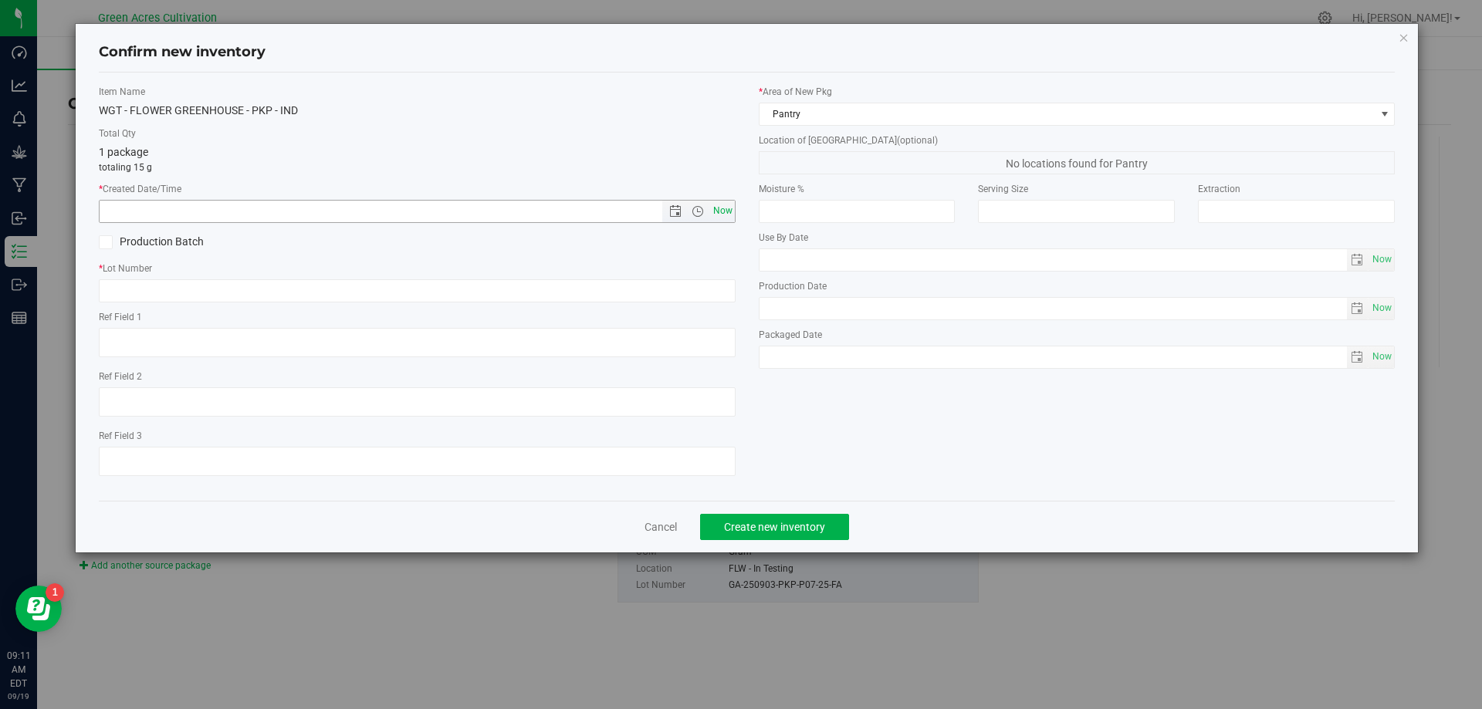
click at [713, 205] on span "Now" at bounding box center [722, 211] width 26 height 22
type input "[DATE] 9:11 AM"
click at [594, 301] on input "text" at bounding box center [417, 290] width 637 height 23
paste input "GA-250903-PKP-P07-25-FA"
type input "GA-250903-PKP-P07-25-FA"
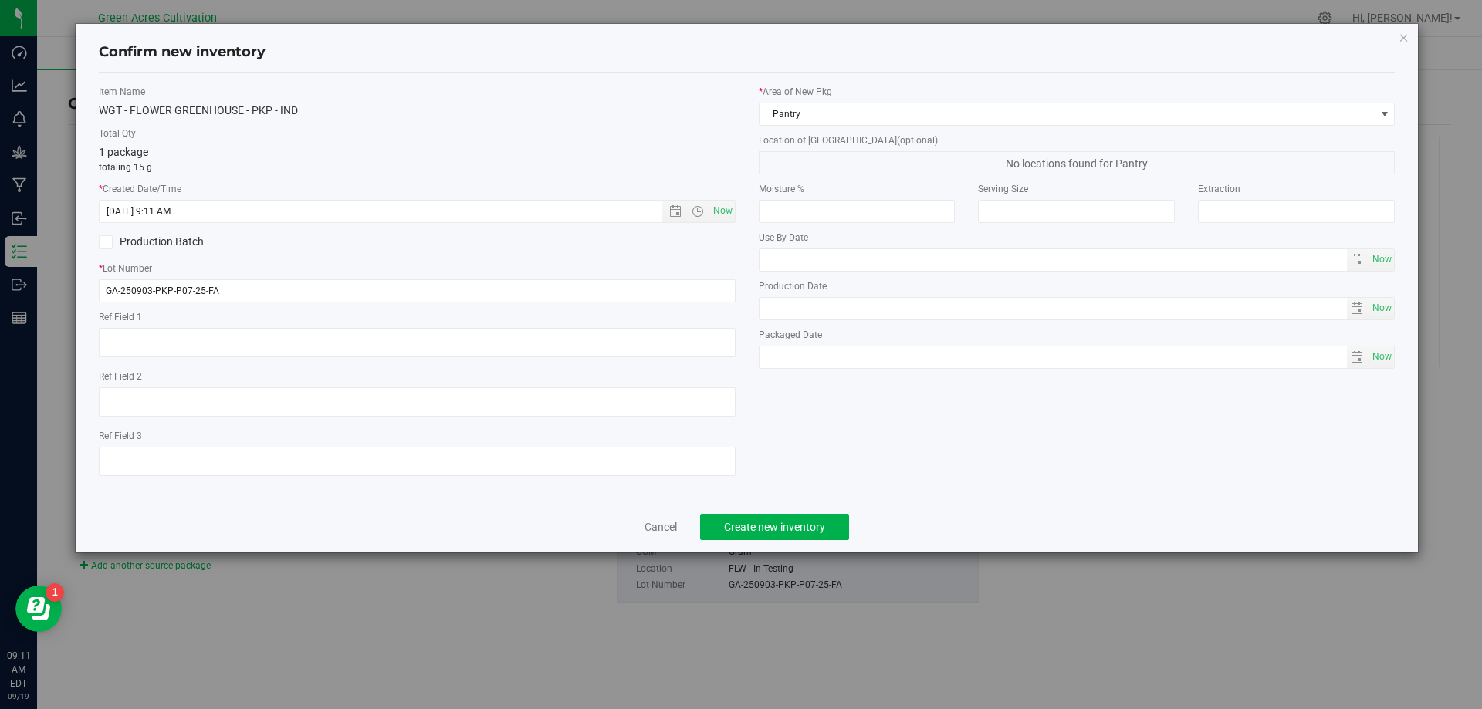
click at [872, 131] on div "* Area of [GEOGRAPHIC_DATA] Pantry Location of [GEOGRAPHIC_DATA] (optional) No …" at bounding box center [1077, 231] width 660 height 292
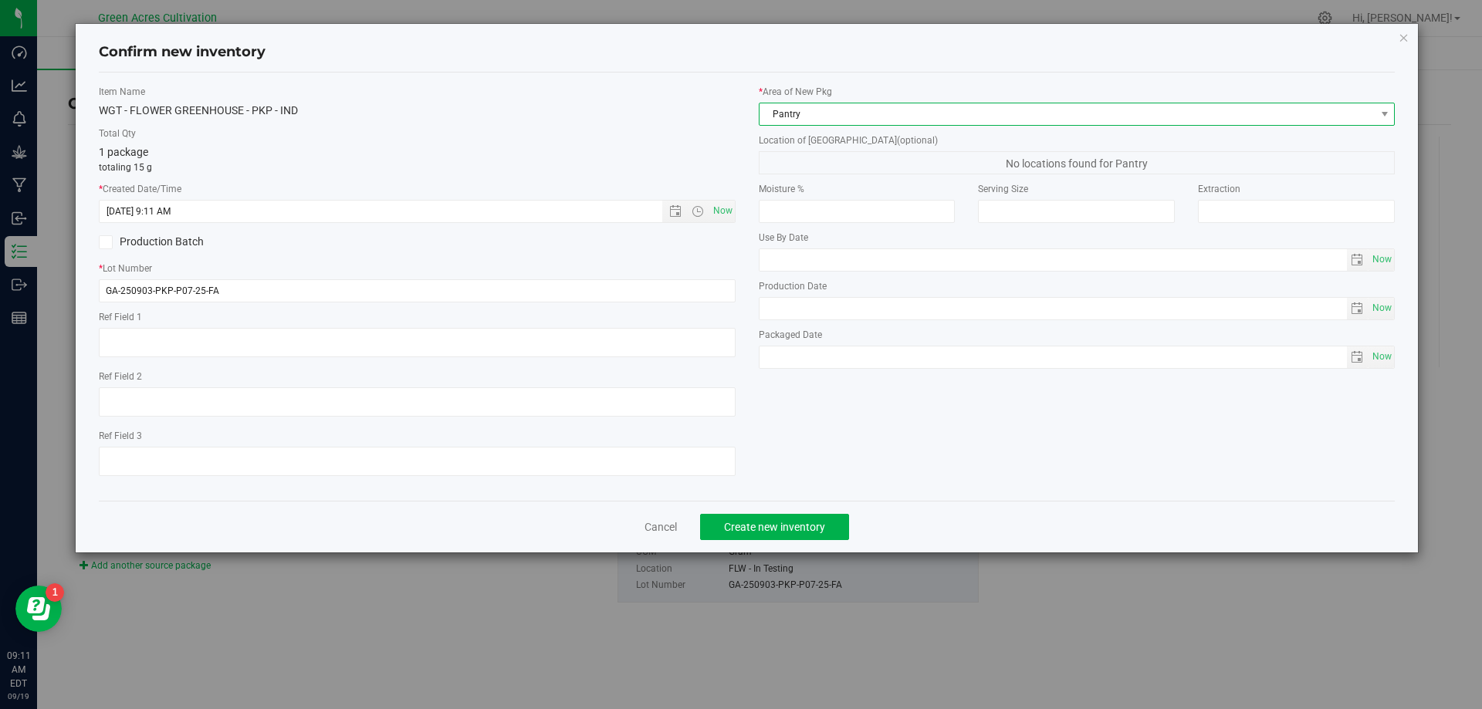
click at [872, 123] on span "Pantry" at bounding box center [1068, 114] width 616 height 22
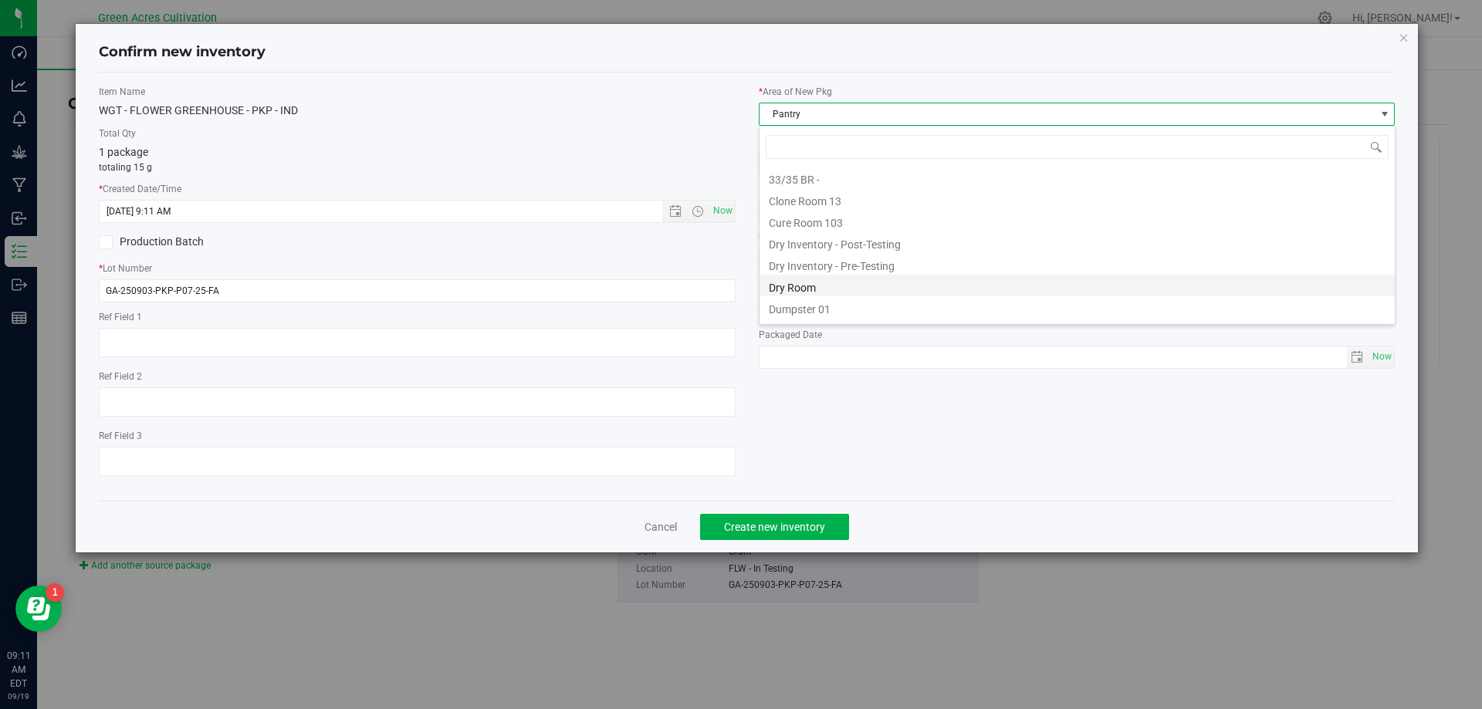
click at [811, 279] on li "Dry Room" at bounding box center [1077, 286] width 635 height 22
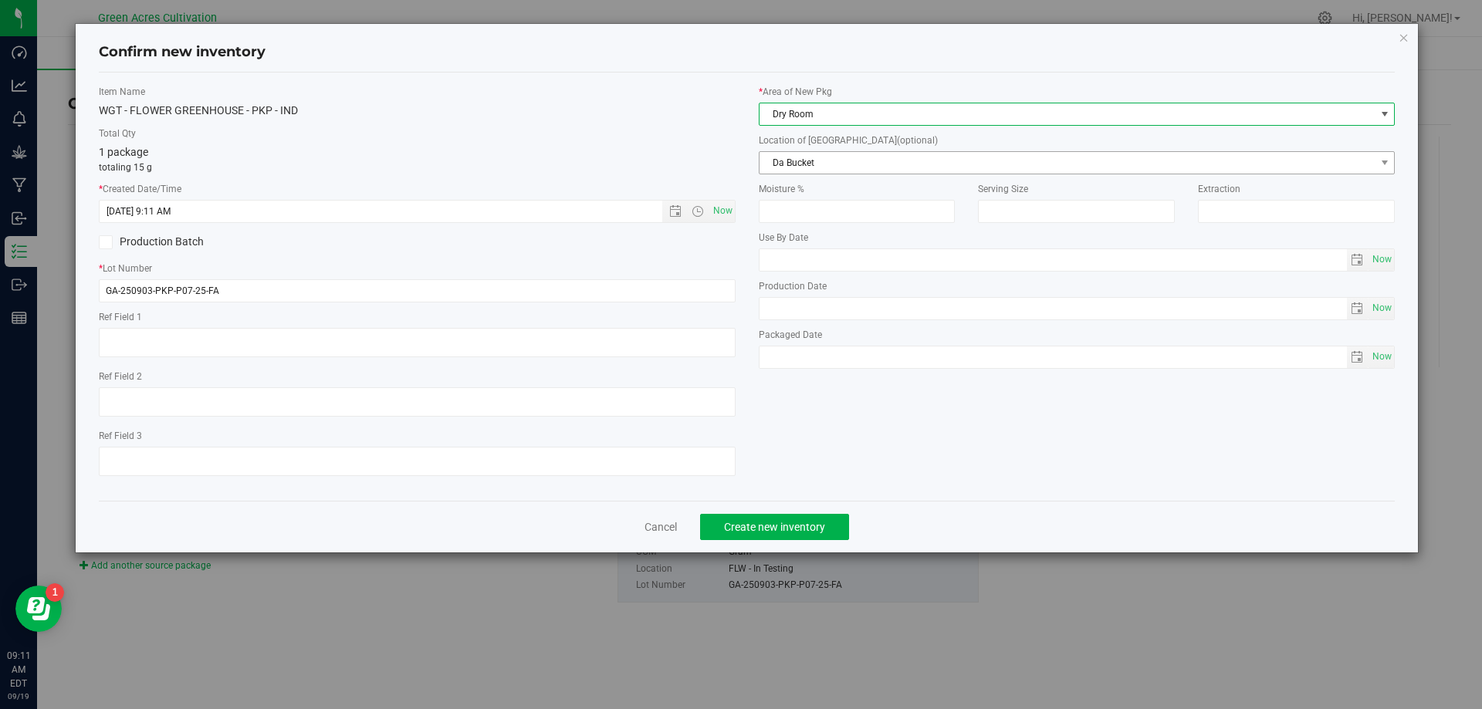
click at [844, 168] on span "Da Bucket" at bounding box center [1068, 163] width 616 height 22
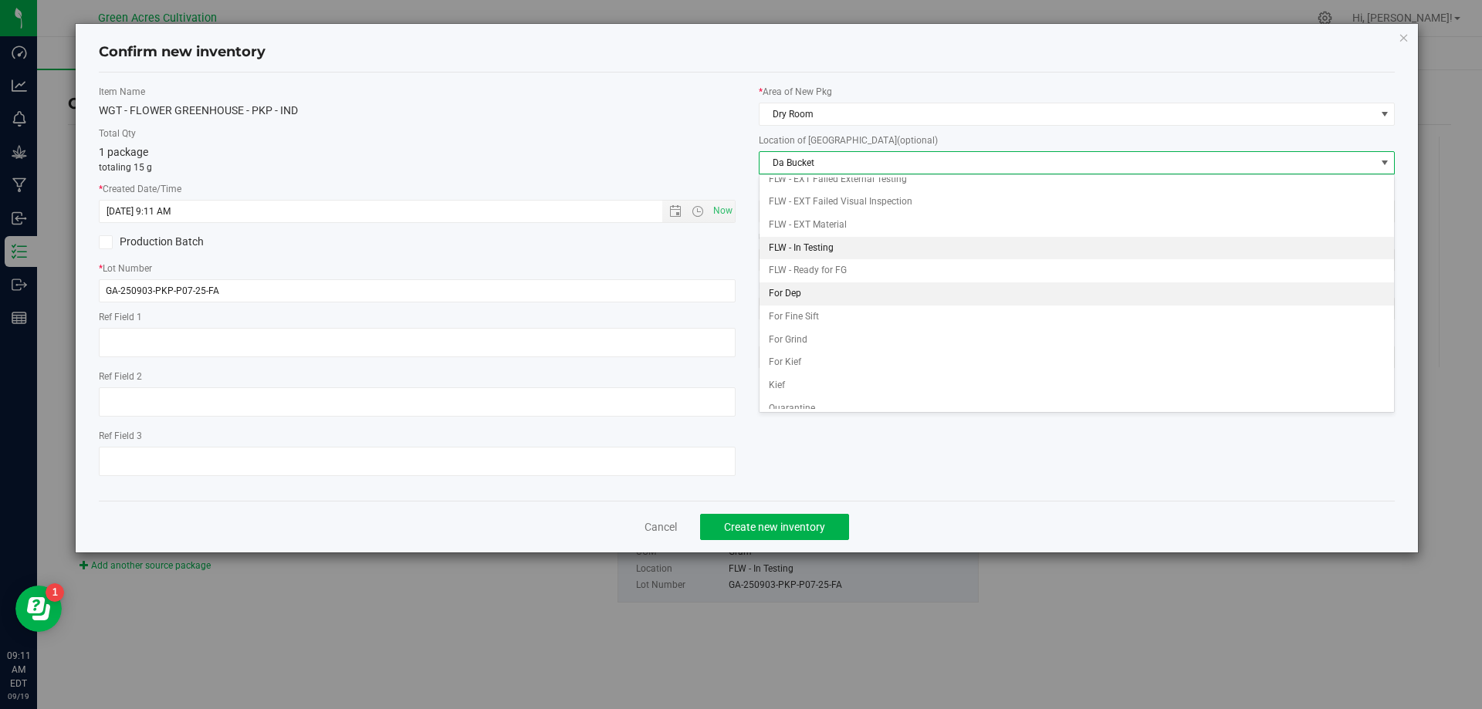
scroll to position [66, 0]
click at [844, 233] on li "FLW - In Testing" at bounding box center [1077, 237] width 635 height 23
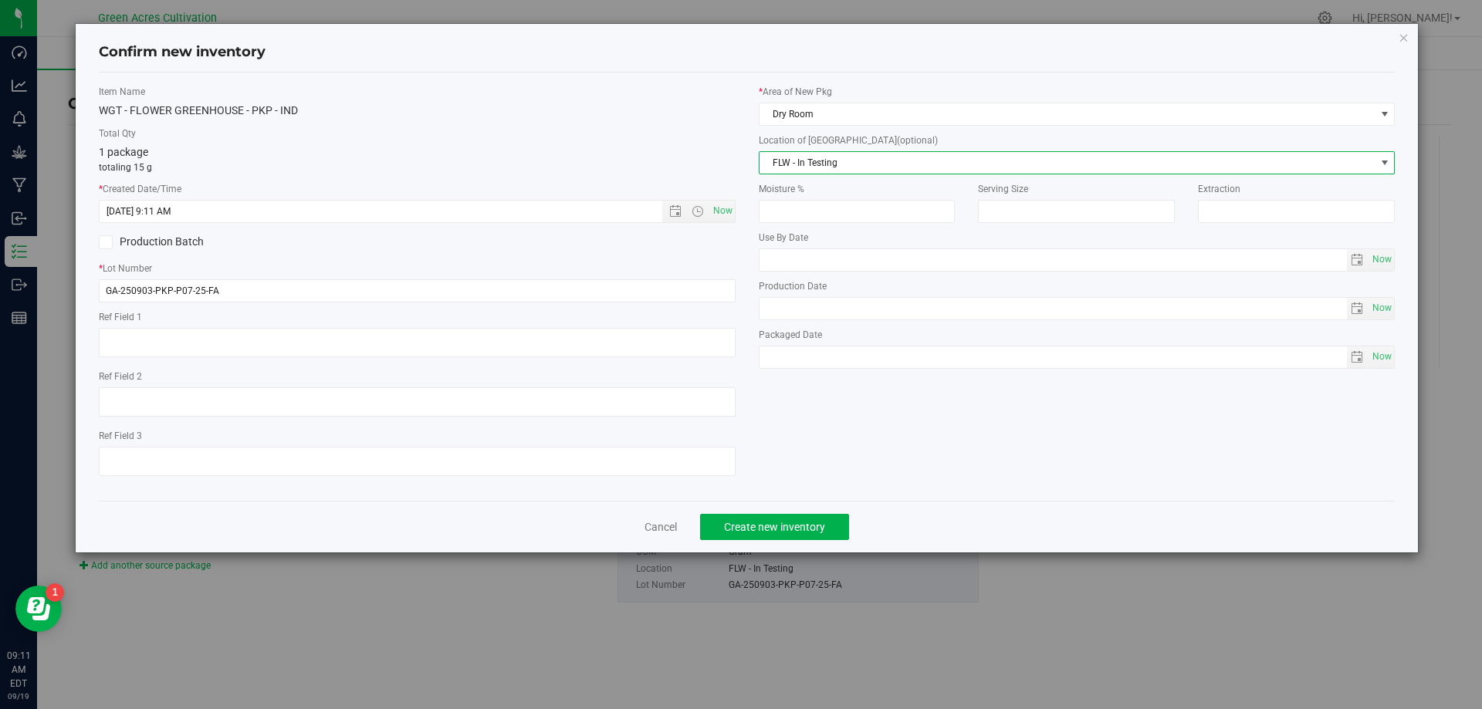
click at [843, 161] on span "FLW - In Testing" at bounding box center [1068, 163] width 616 height 22
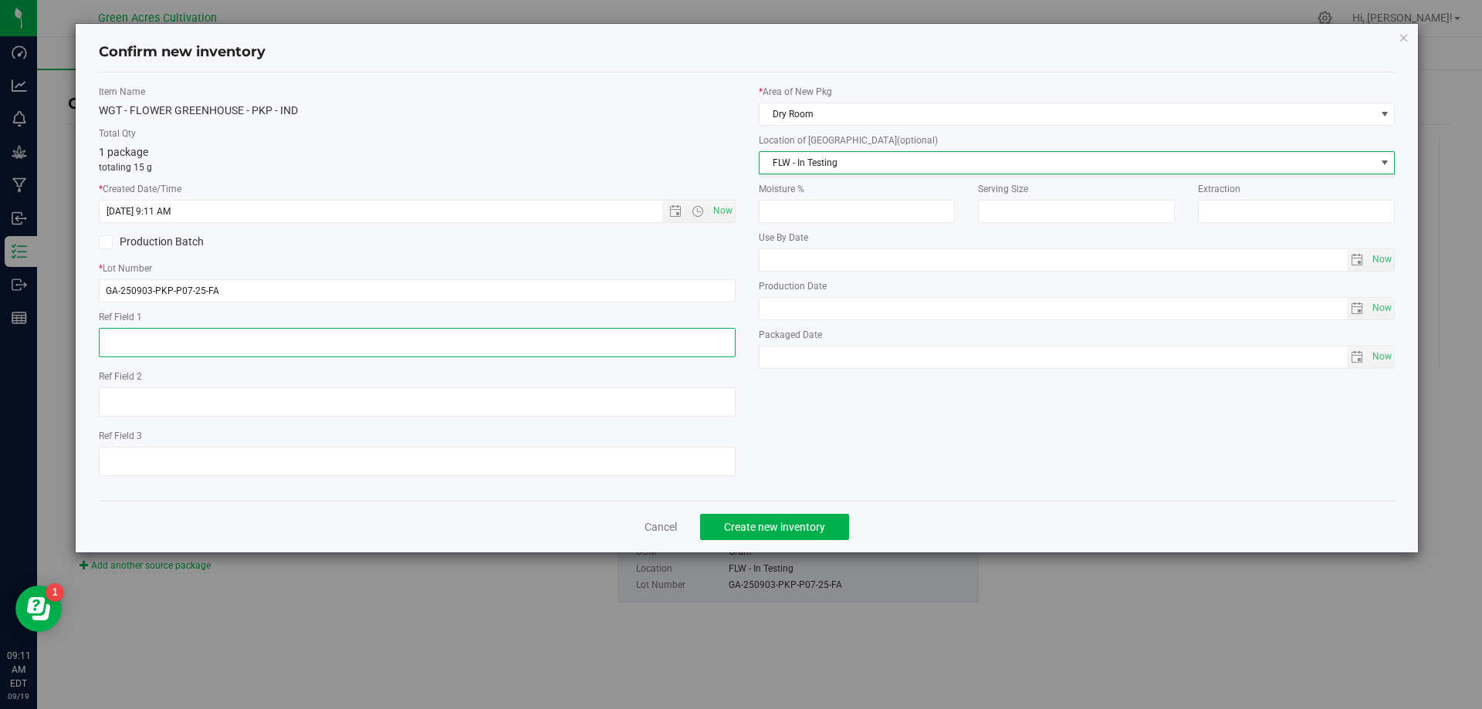
click at [460, 345] on textarea at bounding box center [417, 342] width 637 height 29
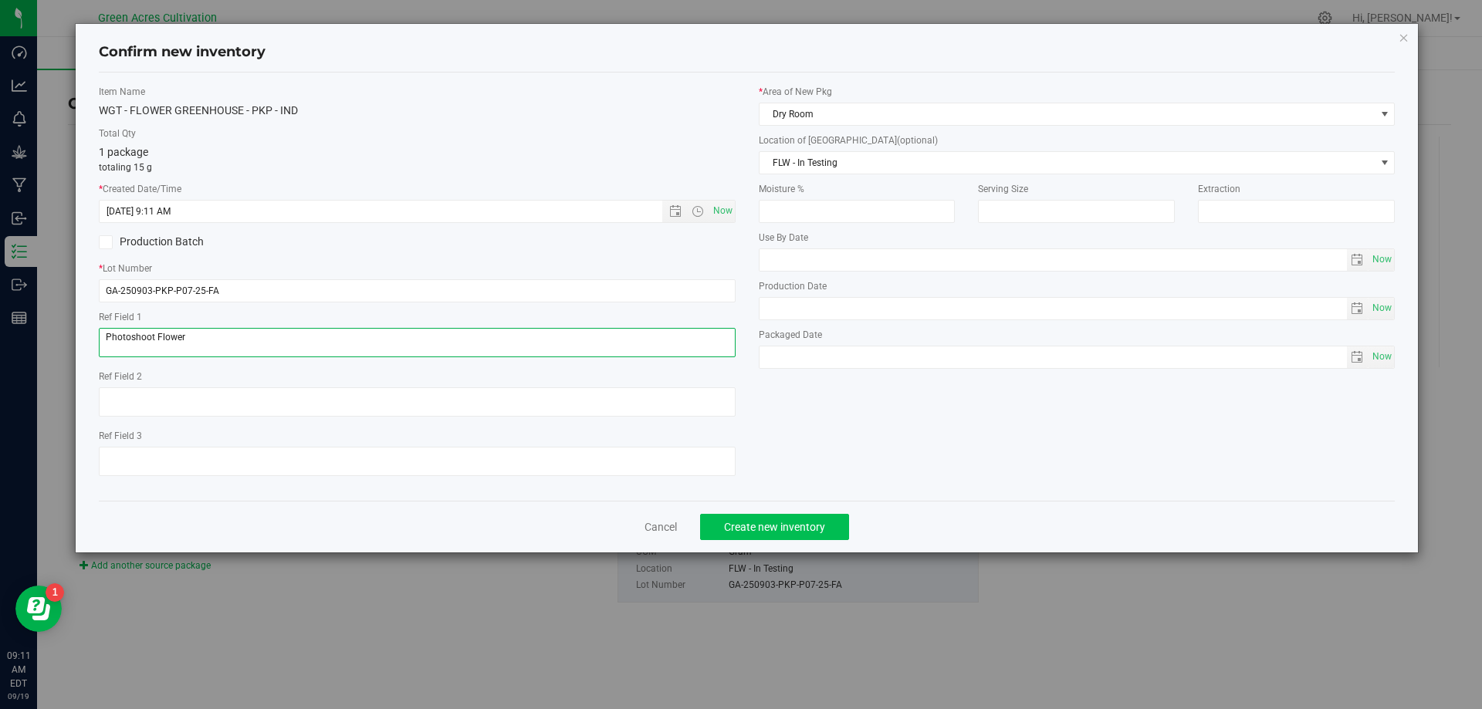
type textarea "Photoshoot Flower"
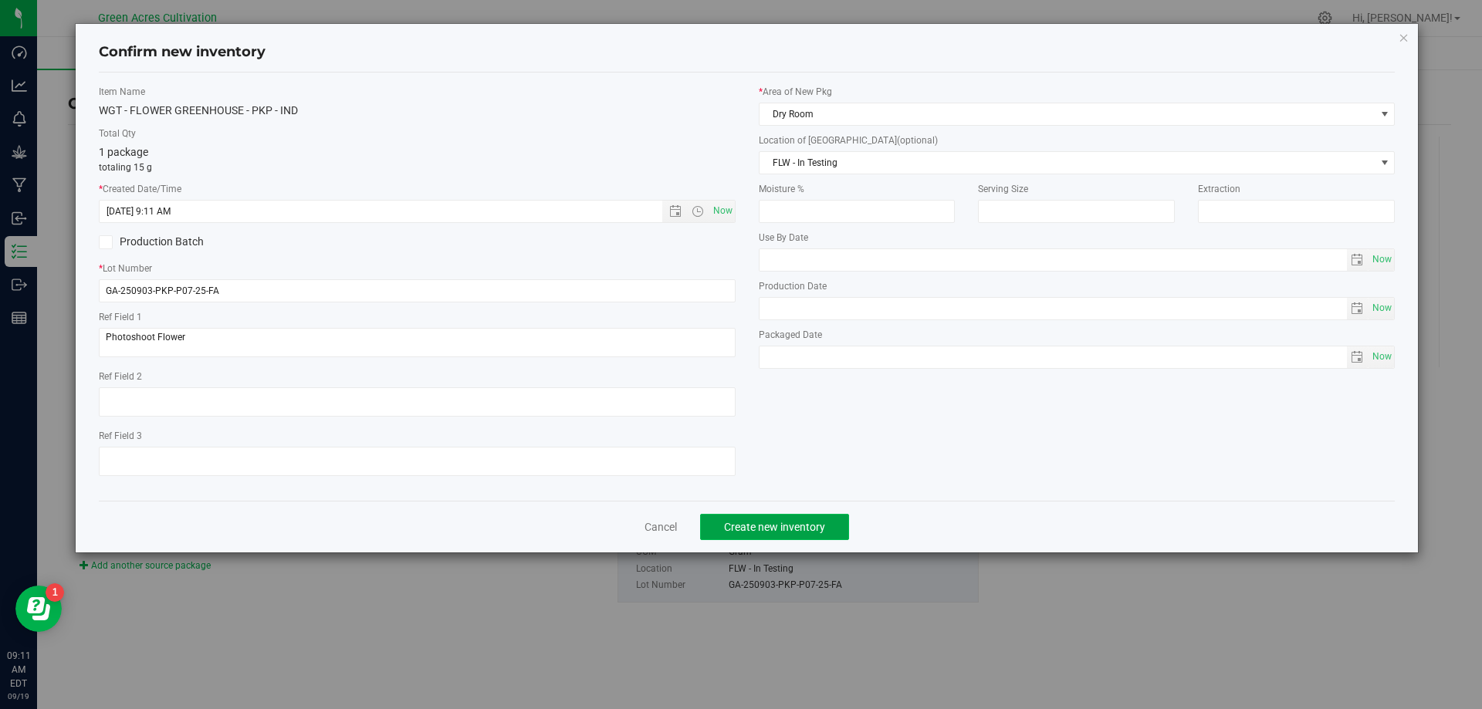
click at [811, 521] on span "Create new inventory" at bounding box center [774, 527] width 101 height 12
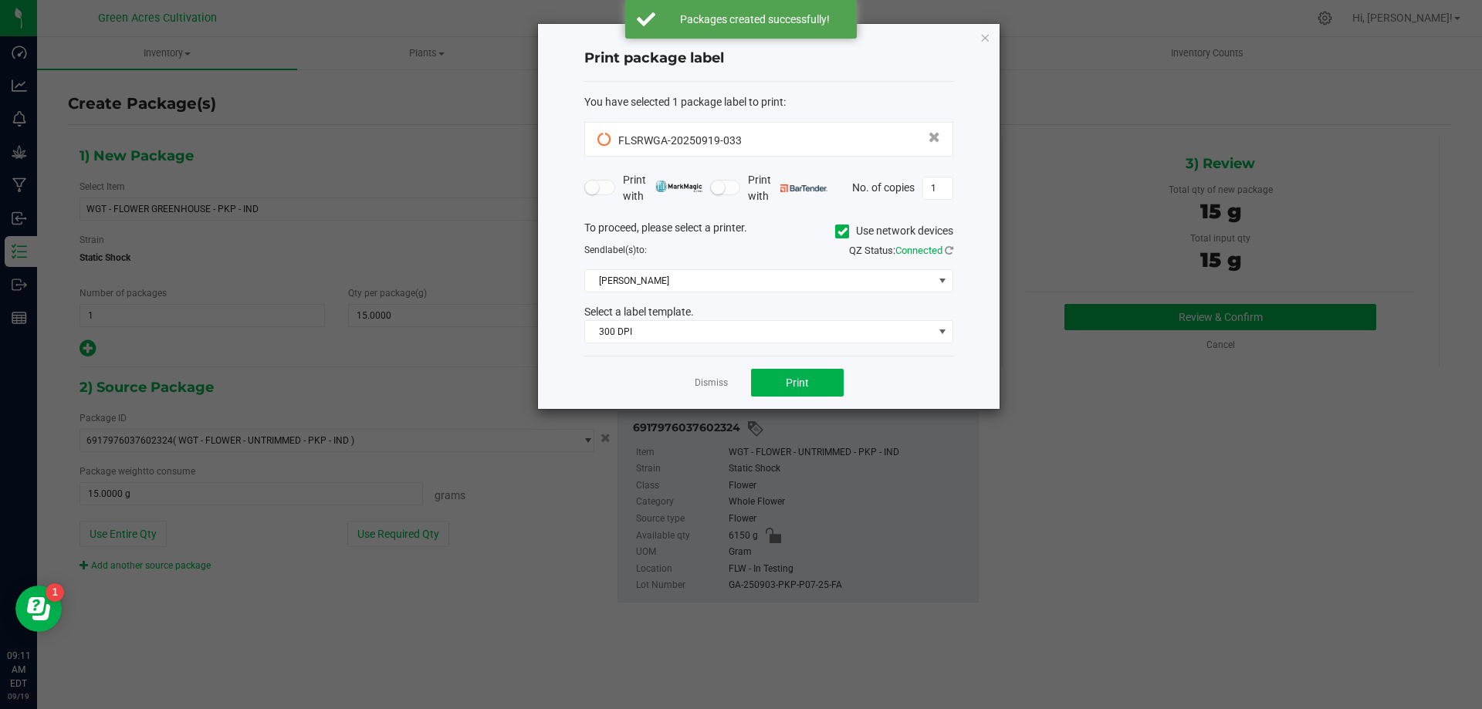
click at [850, 228] on label "Use network devices" at bounding box center [894, 231] width 118 height 16
click at [0, 0] on input "Use network devices" at bounding box center [0, 0] width 0 height 0
drag, startPoint x: 796, startPoint y: 259, endPoint x: 794, endPoint y: 269, distance: 10.3
click at [794, 266] on div "To proceed, please select a printer. Use network devices Send label(s) to: QZ S…" at bounding box center [768, 282] width 369 height 124
click at [791, 276] on span at bounding box center [759, 281] width 348 height 22
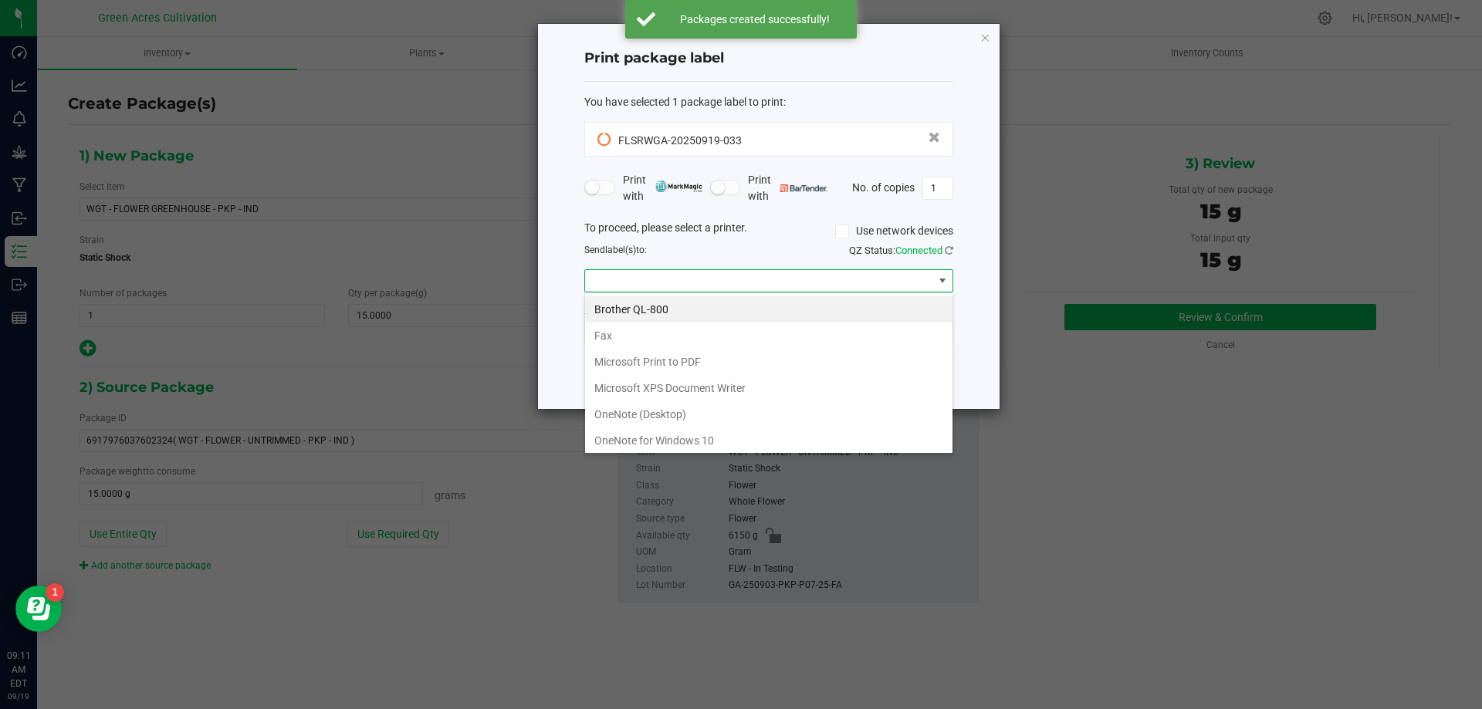
scroll to position [23, 369]
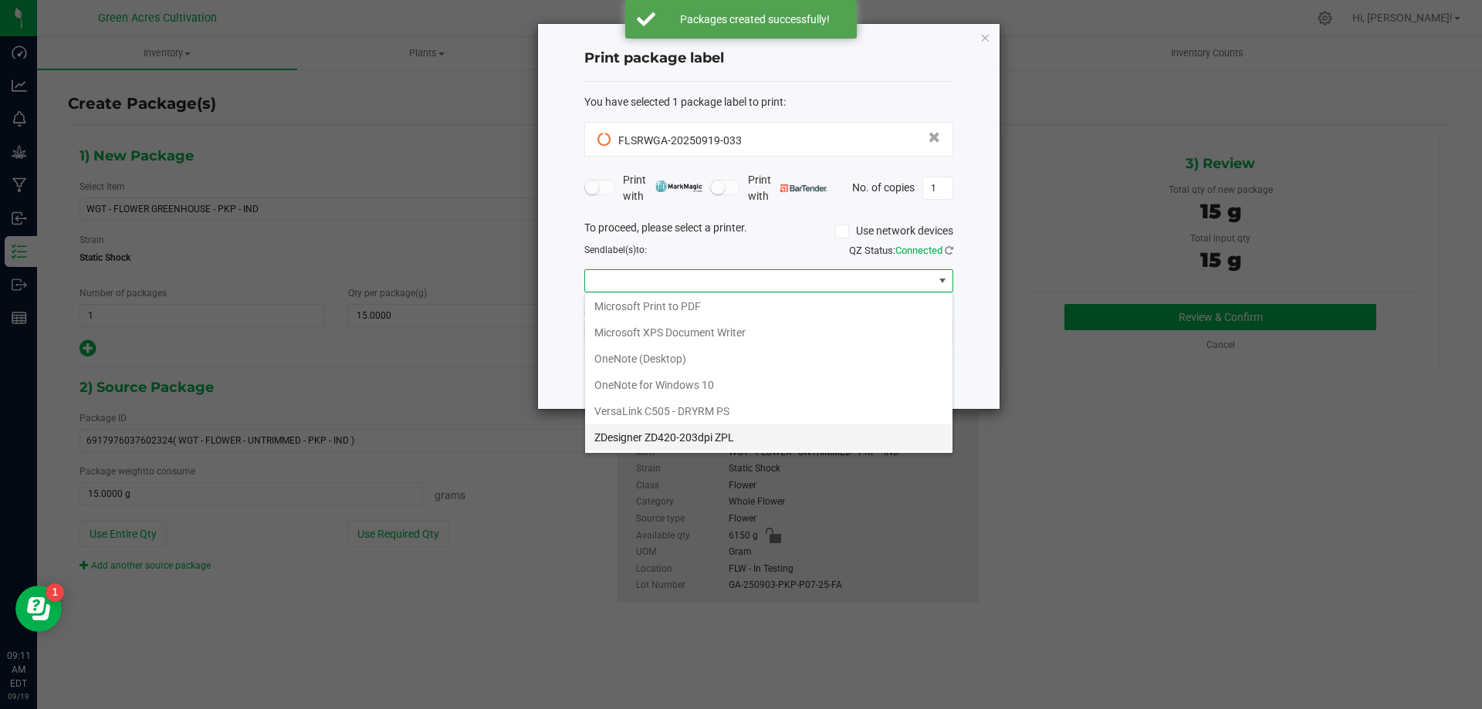
click at [657, 429] on ZPL "ZDesigner ZD420-203dpi ZPL" at bounding box center [768, 438] width 367 height 26
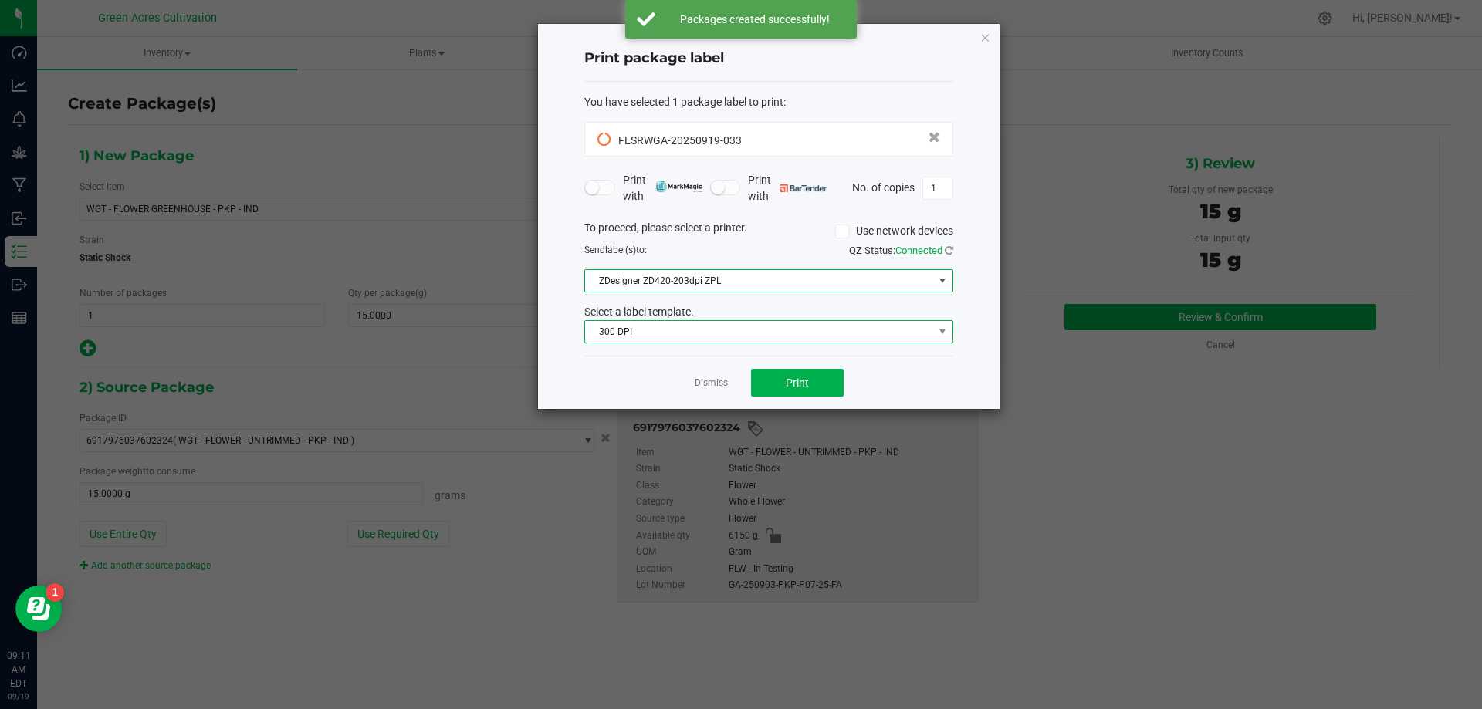
click at [655, 324] on span "300 DPI" at bounding box center [759, 332] width 348 height 22
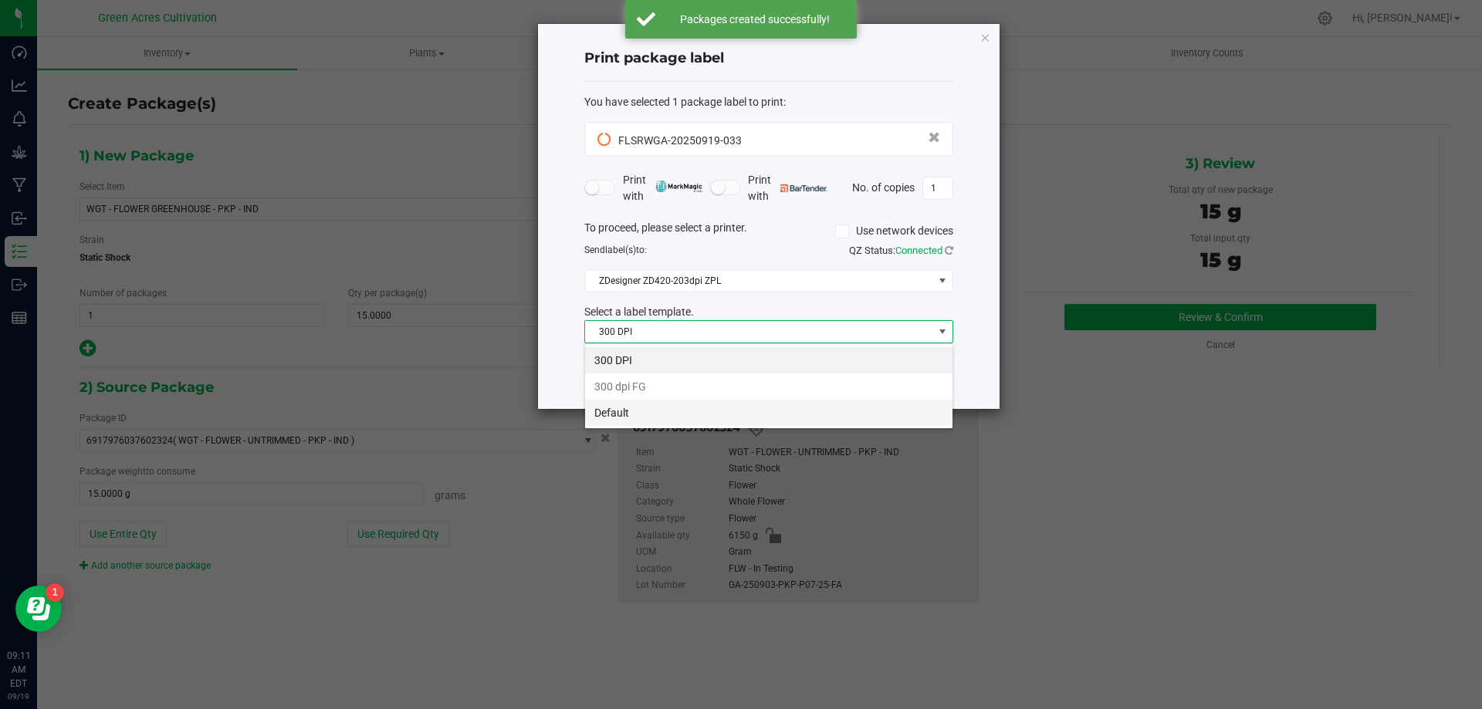
click at [633, 415] on li "Default" at bounding box center [768, 413] width 367 height 26
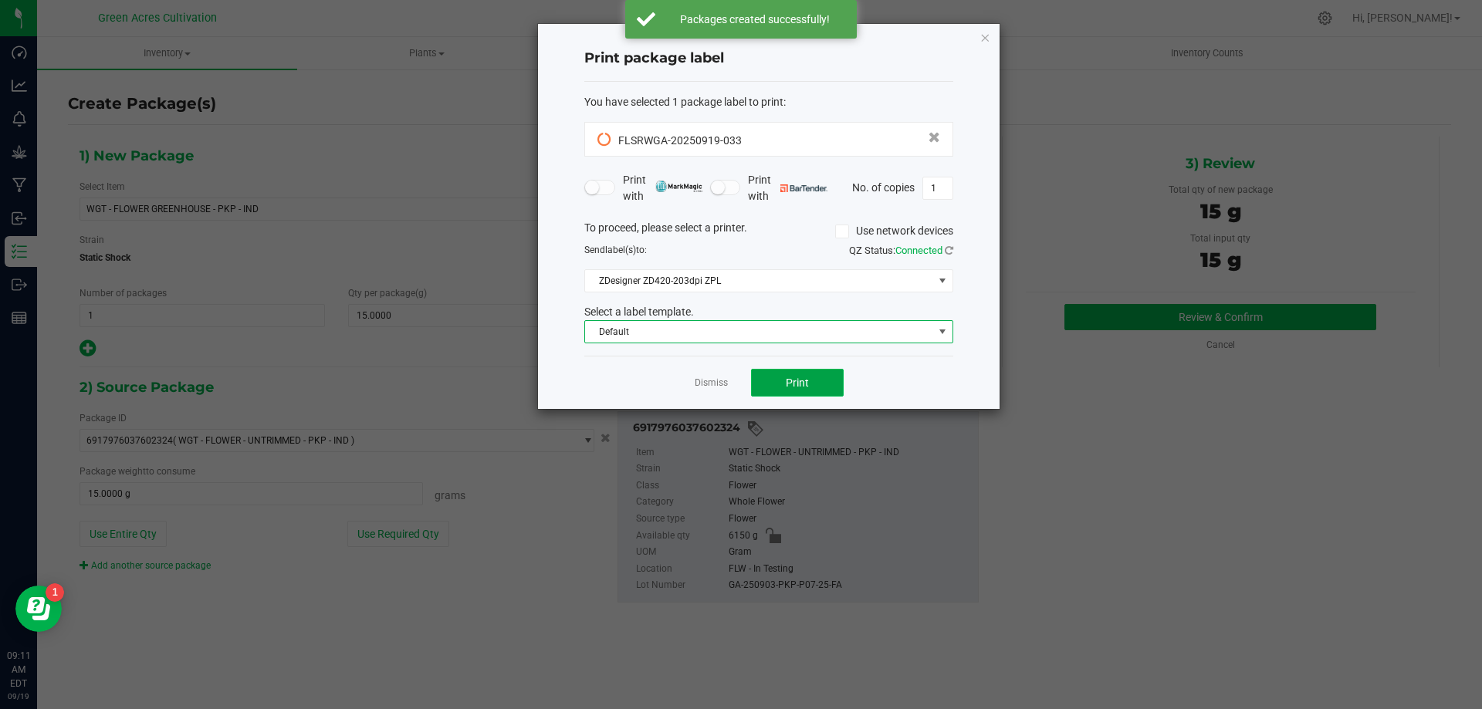
click at [782, 385] on button "Print" at bounding box center [797, 383] width 93 height 28
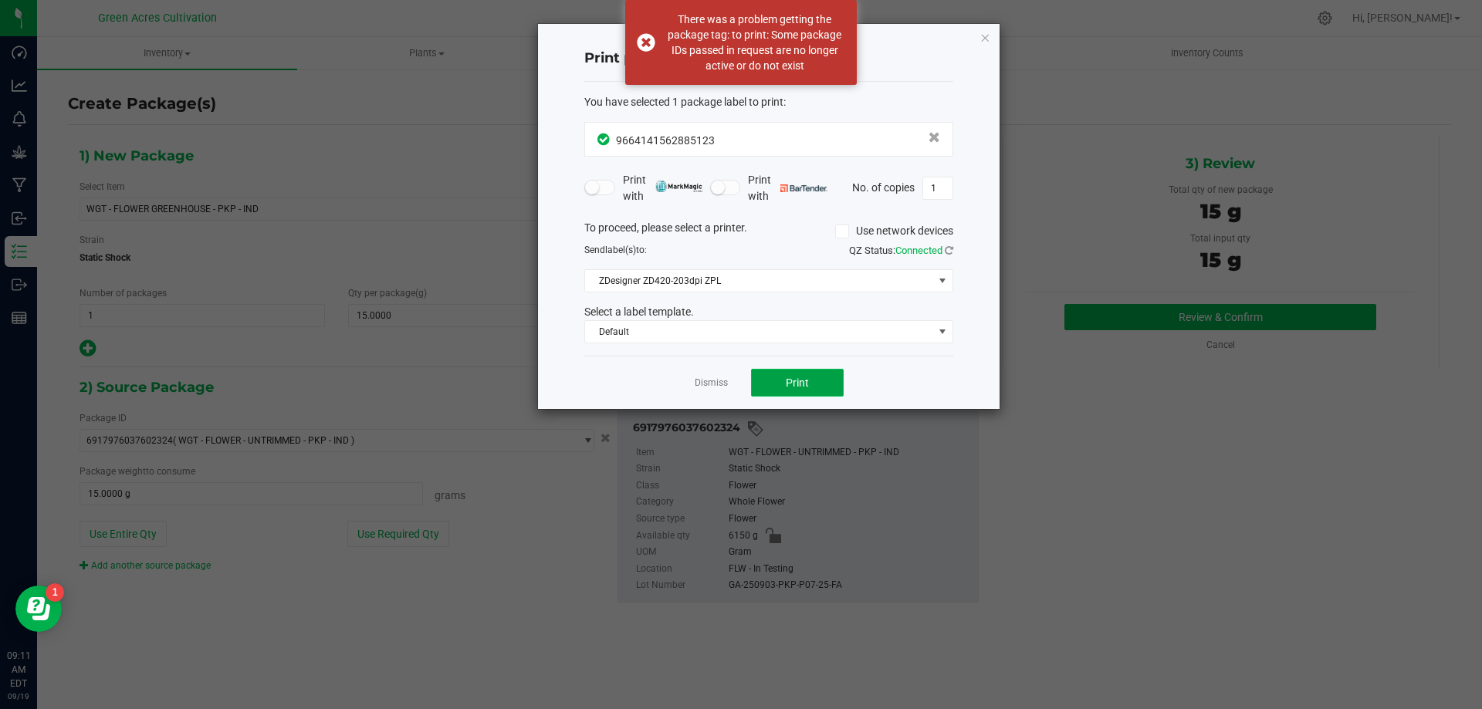
click at [782, 384] on button "Print" at bounding box center [797, 383] width 93 height 28
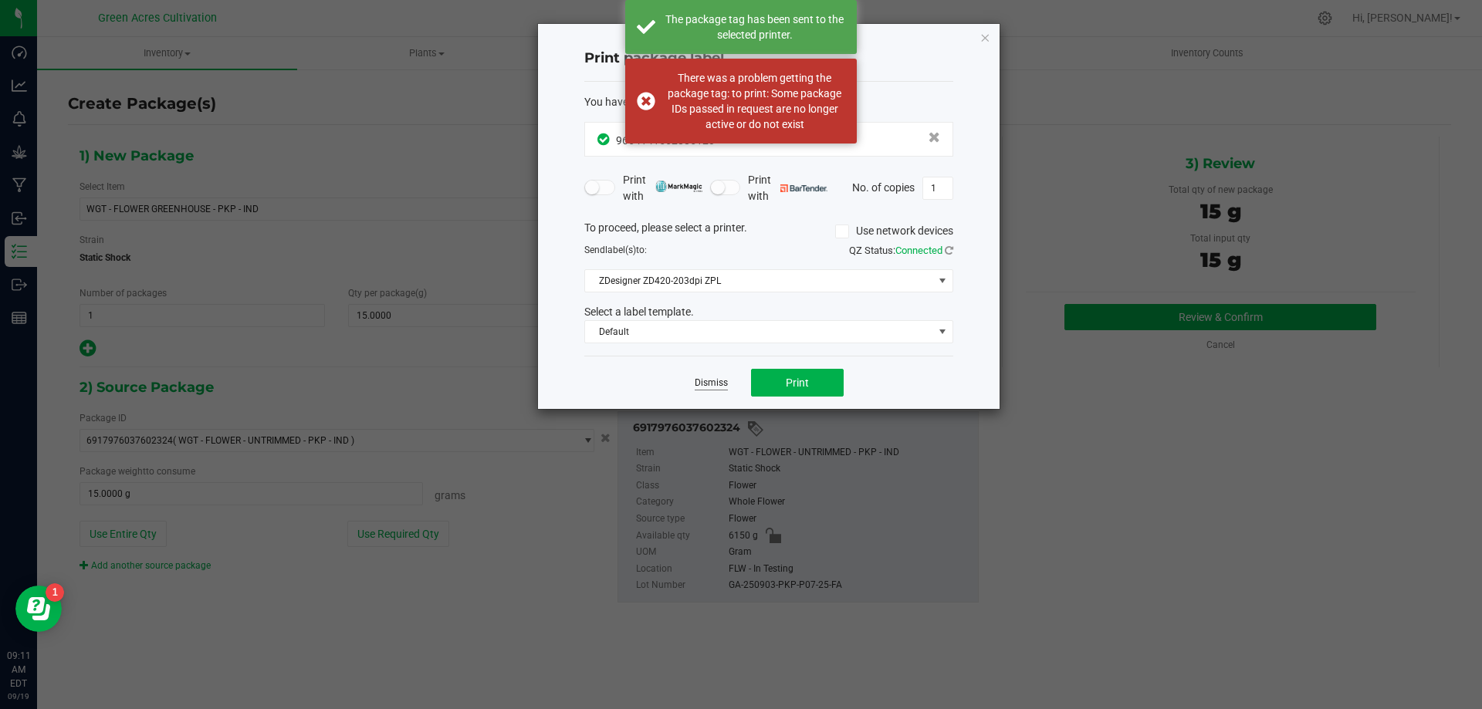
click at [715, 388] on link "Dismiss" at bounding box center [711, 383] width 33 height 13
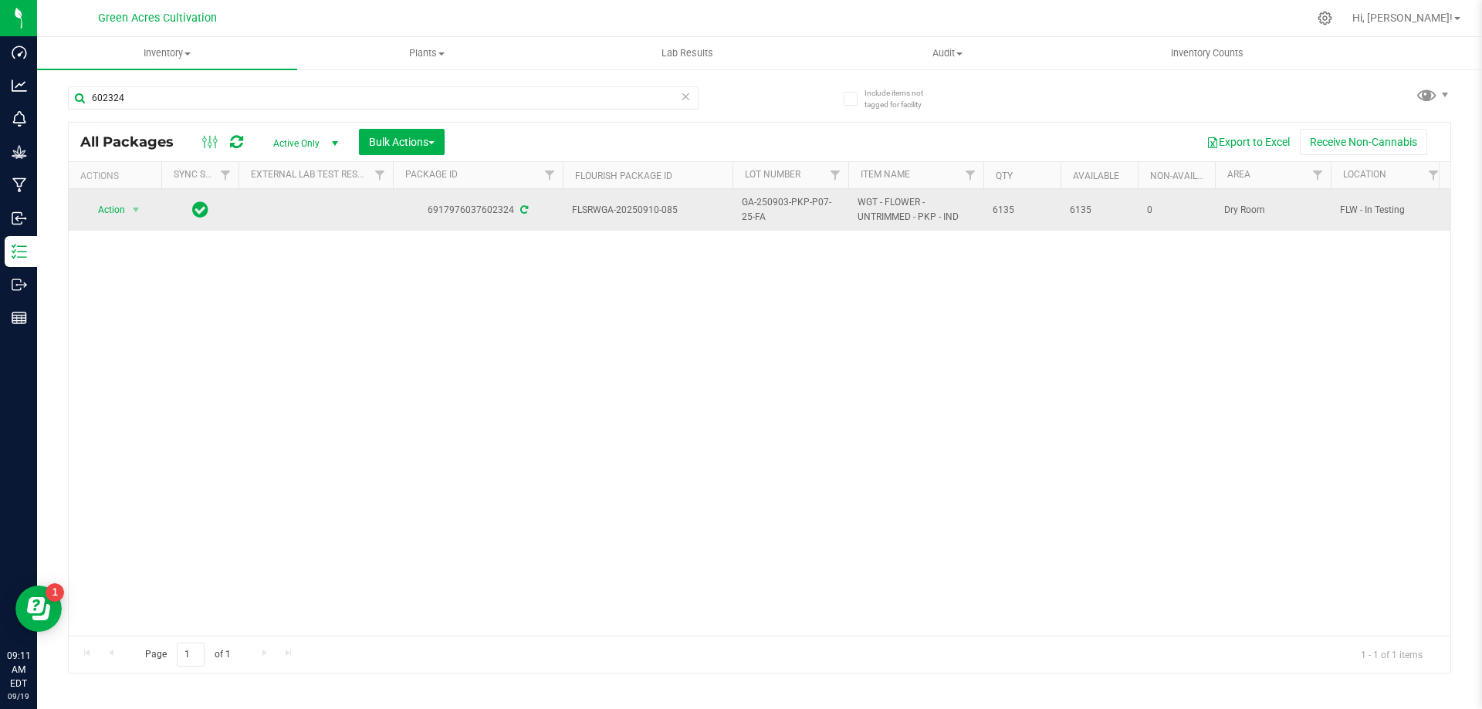
click at [109, 223] on td "Action Action Adjust qty Create package Edit attributes Global inventory Locate…" at bounding box center [115, 210] width 93 height 42
click at [111, 218] on span "Action" at bounding box center [105, 210] width 42 height 22
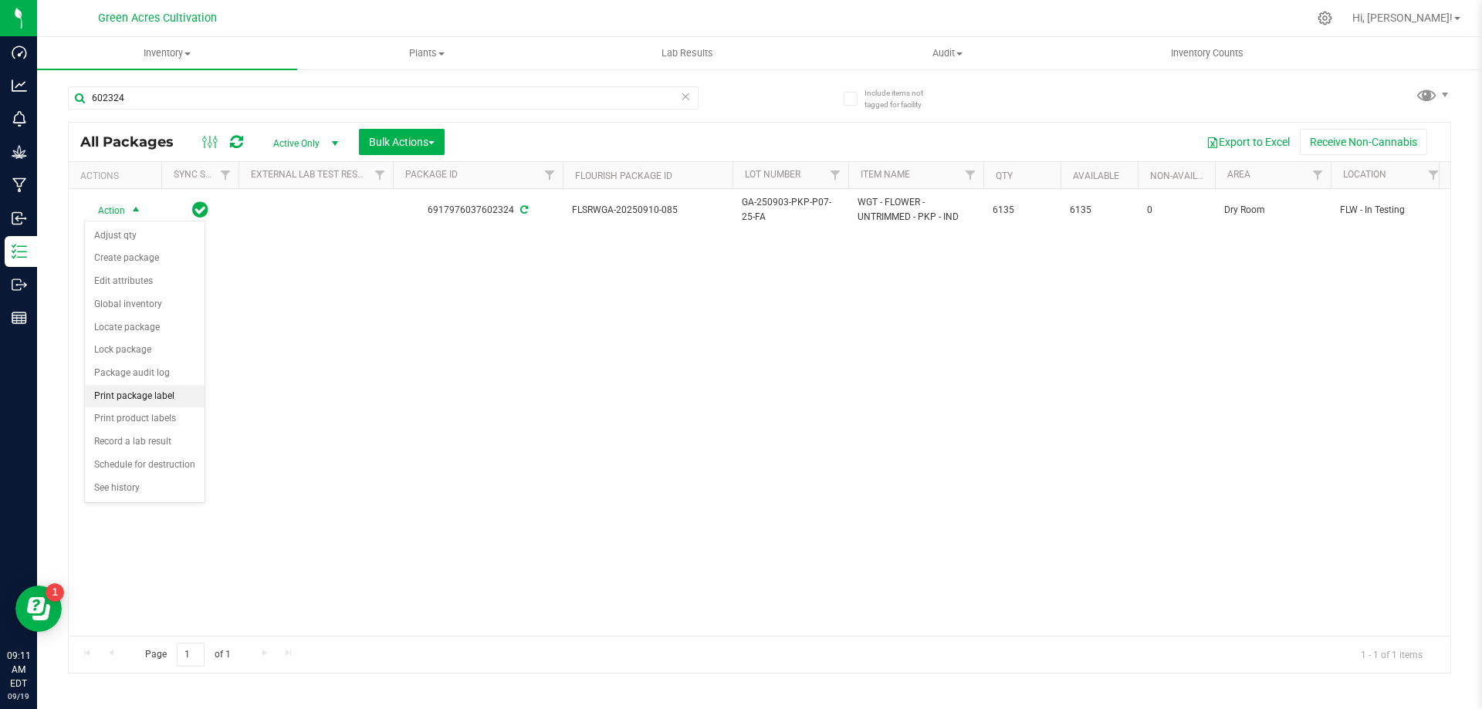
click at [168, 390] on li "Print package label" at bounding box center [145, 396] width 120 height 23
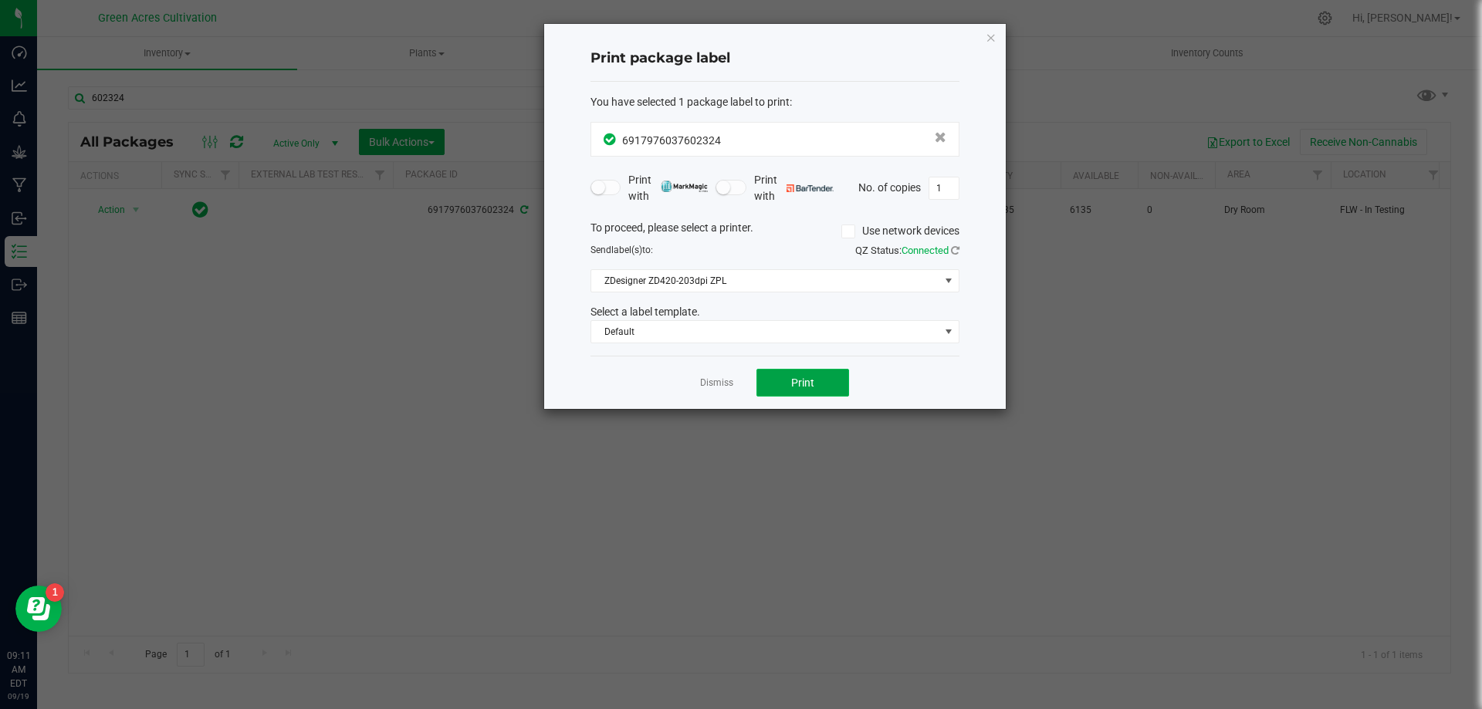
click at [789, 388] on button "Print" at bounding box center [802, 383] width 93 height 28
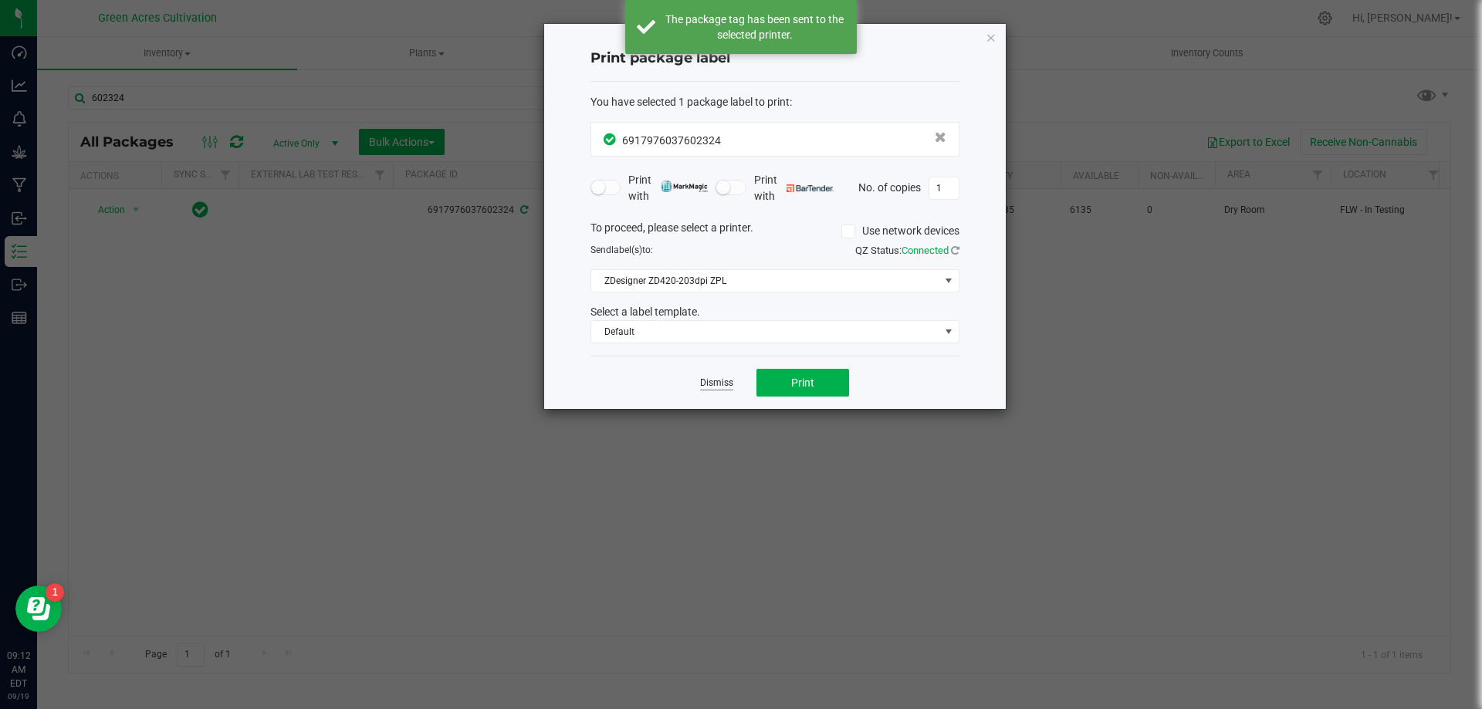
click at [713, 384] on link "Dismiss" at bounding box center [716, 383] width 33 height 13
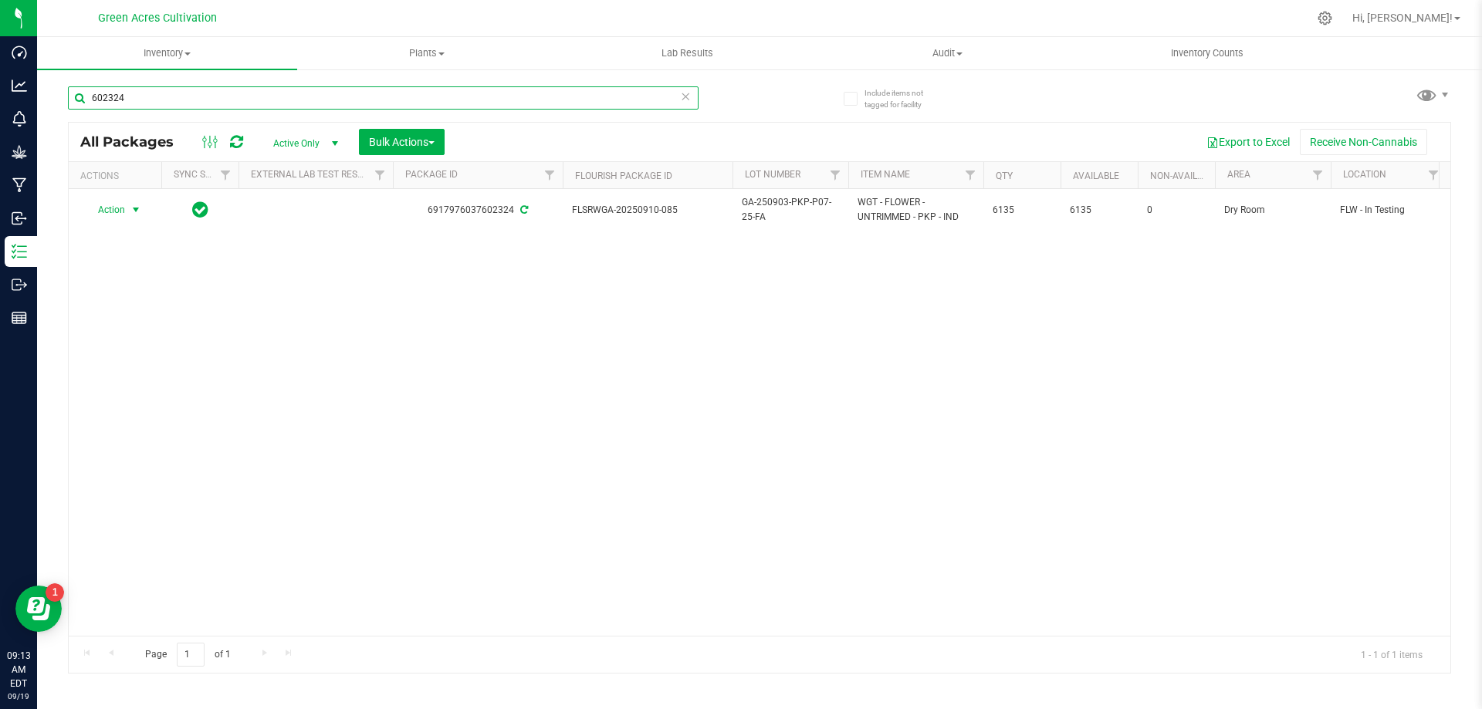
click at [137, 89] on input "602324" at bounding box center [383, 97] width 631 height 23
type input "cjp-p10"
